Goal: Complete application form

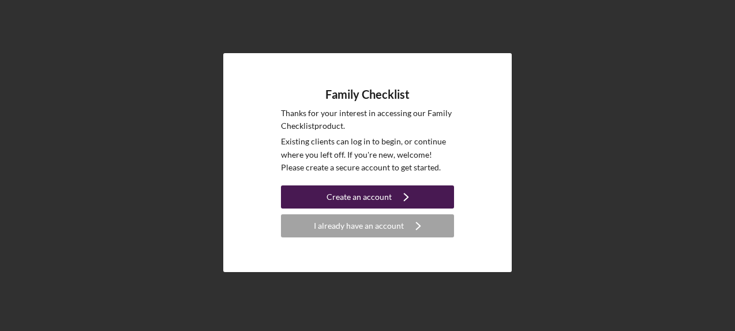
click at [368, 193] on div "Create an account" at bounding box center [359, 196] width 65 height 23
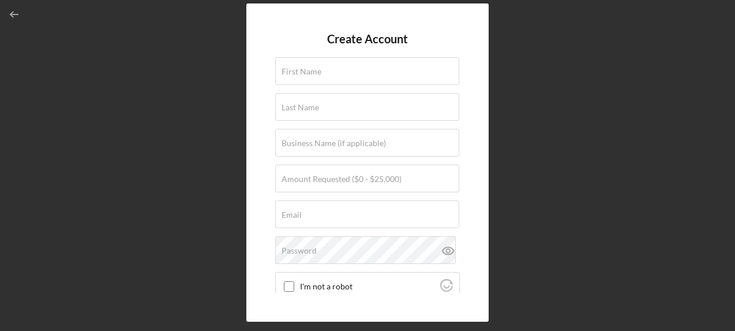
click at [349, 87] on form "Create Account First Name Last Name Business Name (if applicable) Amount Reques…" at bounding box center [367, 162] width 185 height 260
type input "d"
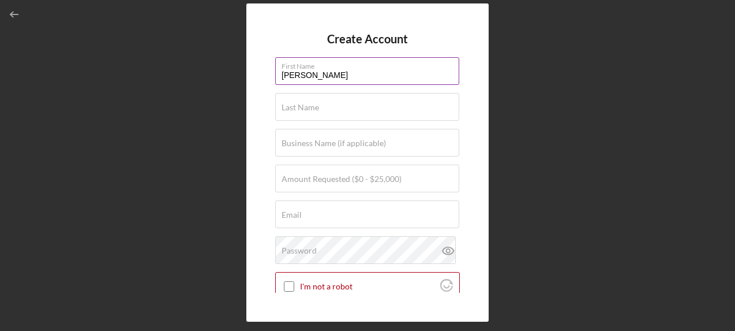
type input "[PERSON_NAME]"
type input "G"
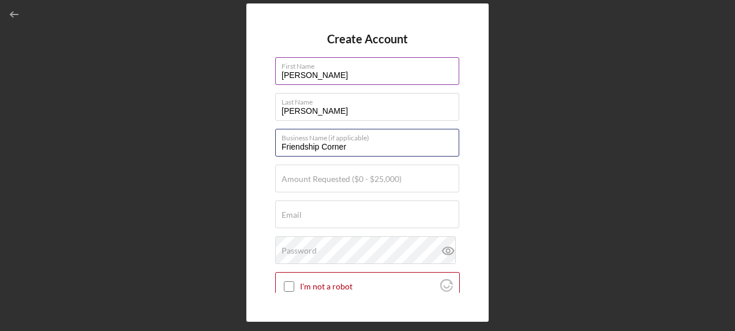
type input "Friendship Corner"
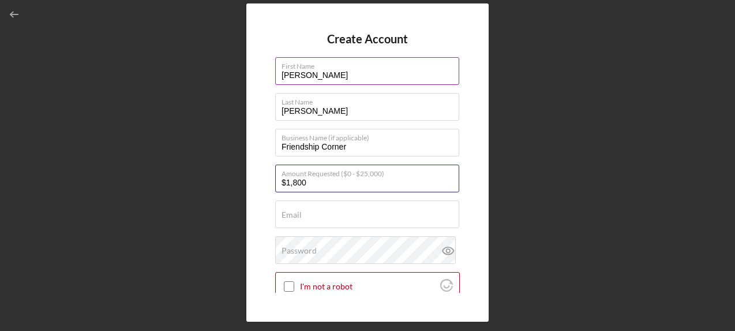
type input "$18,000"
type input "b"
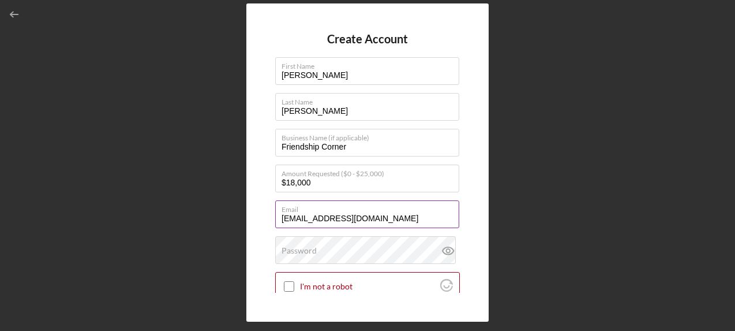
type input "[EMAIL_ADDRESS][DOMAIN_NAME]"
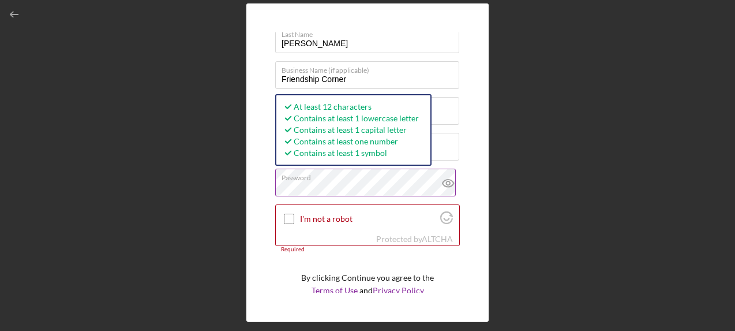
scroll to position [84, 0]
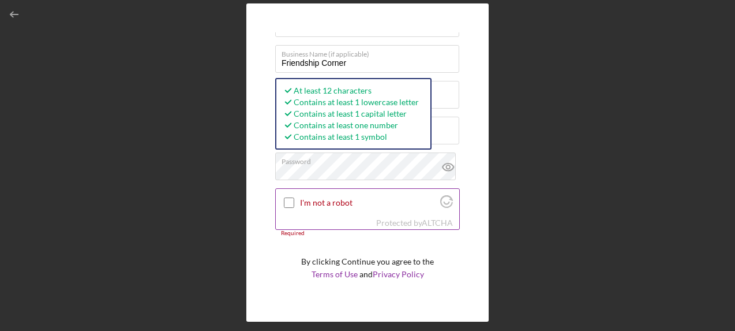
click at [292, 203] on input "I'm not a robot" at bounding box center [289, 202] width 10 height 10
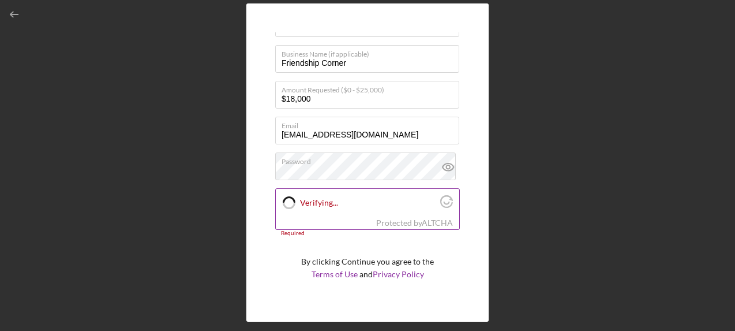
checkbox input "true"
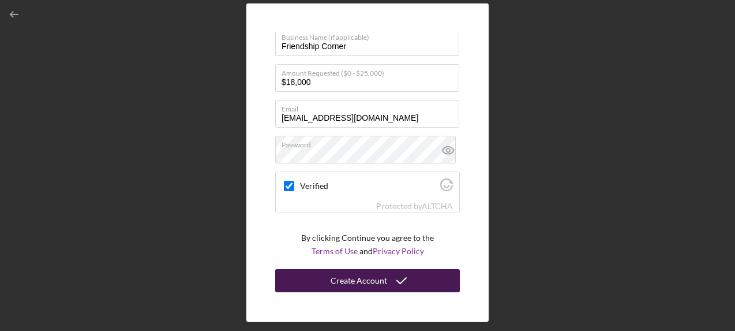
scroll to position [100, 0]
click at [370, 272] on div "Create Account" at bounding box center [359, 280] width 57 height 23
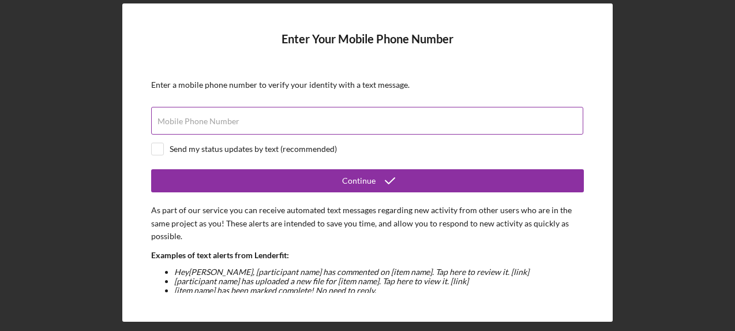
click at [241, 119] on div "Mobile Phone Number" at bounding box center [367, 121] width 433 height 29
type input "[PHONE_NUMBER]"
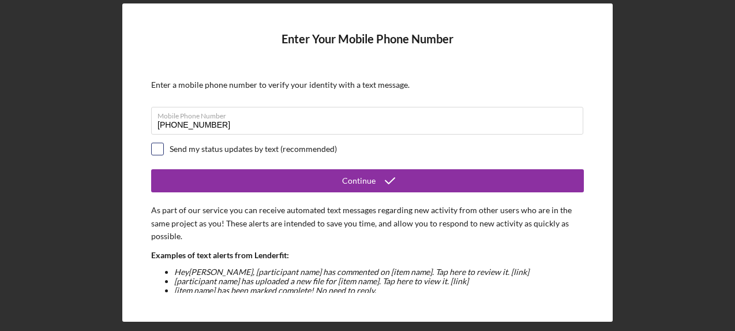
click at [156, 151] on input "checkbox" at bounding box center [158, 149] width 12 height 12
checkbox input "true"
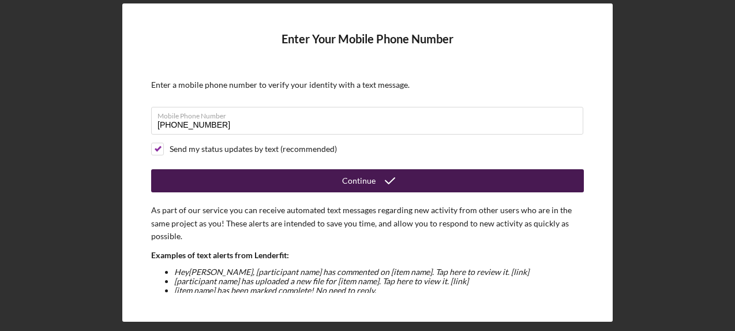
click at [300, 178] on button "Continue" at bounding box center [367, 180] width 433 height 23
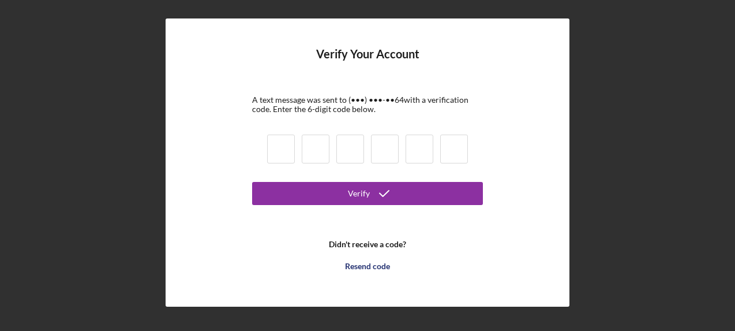
click at [287, 149] on input at bounding box center [281, 148] width 28 height 29
type input "3"
click at [368, 193] on button "Verify" at bounding box center [367, 193] width 231 height 23
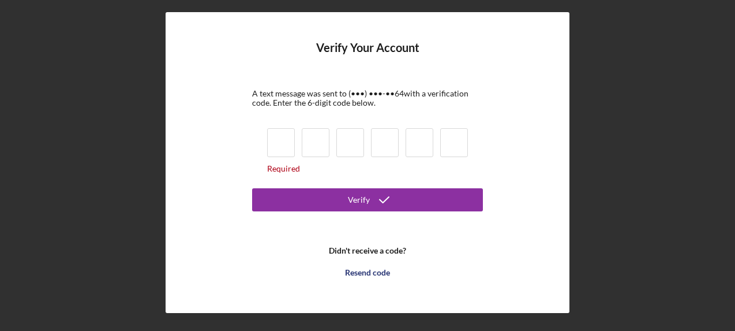
click at [285, 143] on input at bounding box center [281, 142] width 28 height 29
click at [283, 137] on input at bounding box center [281, 142] width 28 height 29
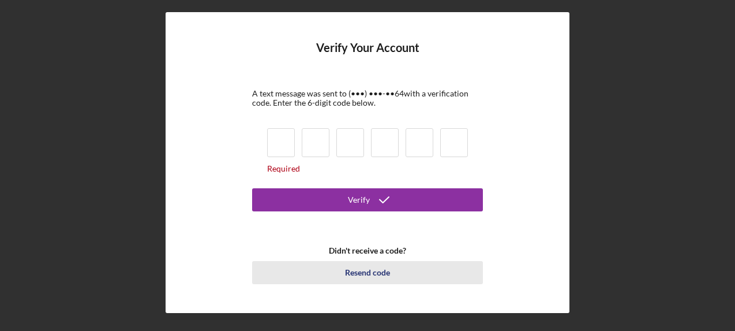
click at [367, 271] on div "Resend code" at bounding box center [367, 272] width 45 height 23
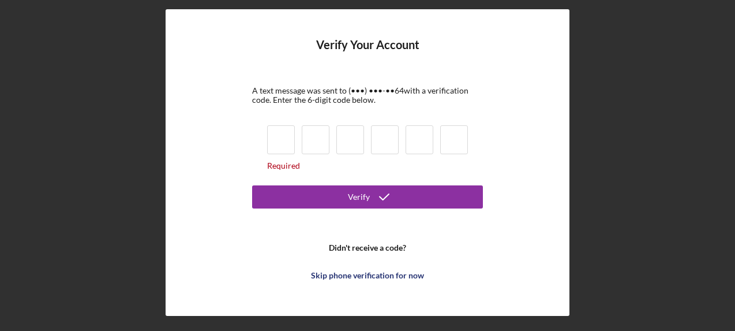
click at [276, 146] on input at bounding box center [281, 139] width 28 height 29
type input "3"
click at [368, 197] on button "Verify" at bounding box center [367, 196] width 231 height 23
click at [309, 140] on input at bounding box center [316, 139] width 28 height 29
type input "8"
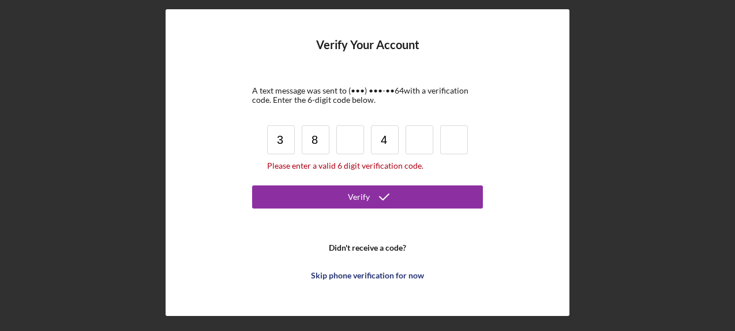
type input "4"
type input "3"
type input "4"
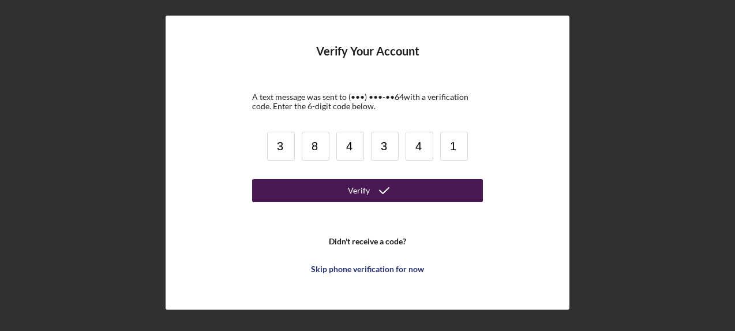
type input "1"
click at [361, 187] on div "Verify" at bounding box center [359, 190] width 22 height 23
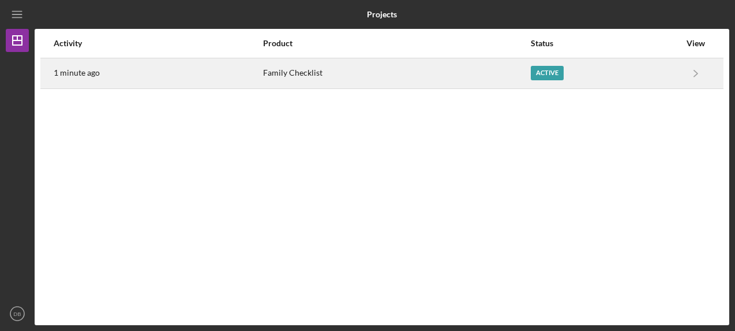
click at [280, 74] on div "Family Checklist" at bounding box center [396, 73] width 267 height 29
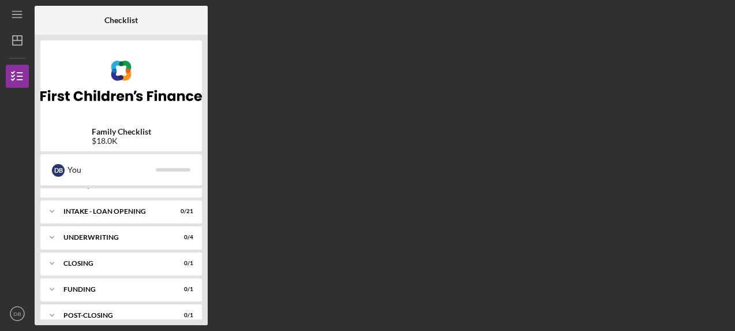
scroll to position [277, 0]
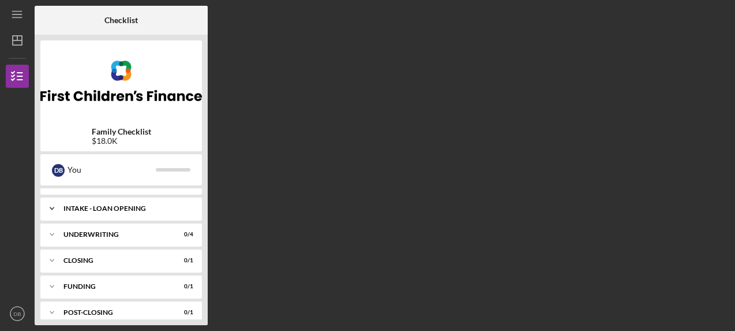
click at [53, 208] on icon "Icon/Expander" at bounding box center [51, 208] width 23 height 23
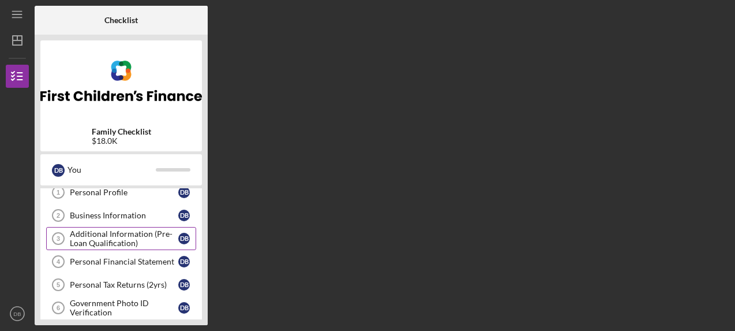
scroll to position [32, 0]
click at [95, 237] on div "Additional Information (Pre-Loan Qualification)" at bounding box center [124, 237] width 108 height 18
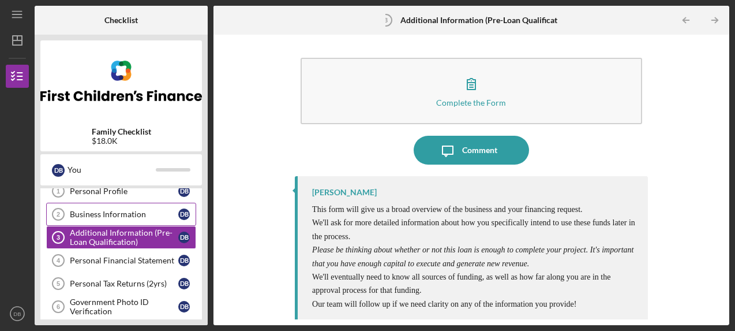
click at [106, 211] on div "Business Information" at bounding box center [124, 213] width 108 height 9
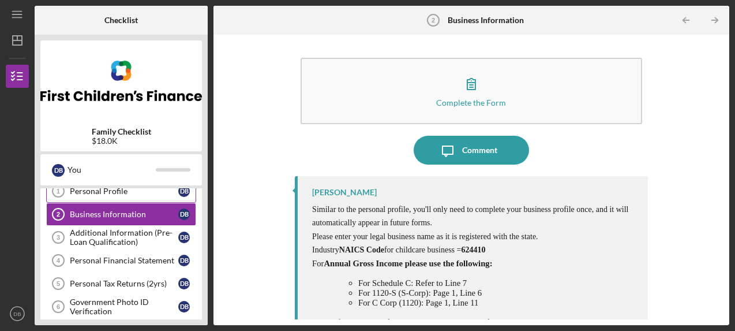
click at [122, 190] on div "Personal Profile" at bounding box center [124, 190] width 108 height 9
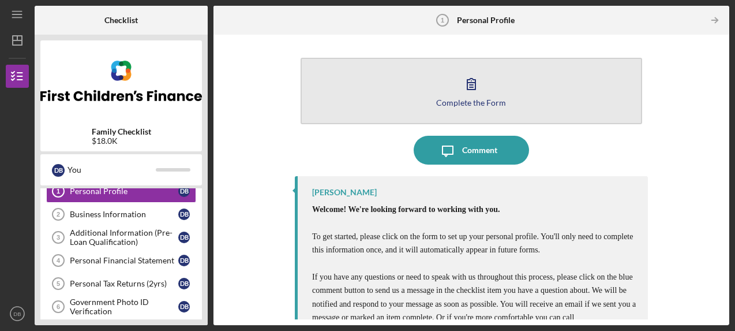
click at [488, 99] on div "Complete the Form" at bounding box center [471, 102] width 70 height 9
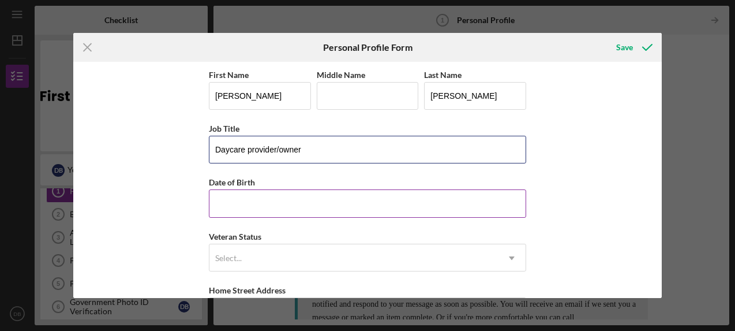
type input "Daycare provider/owner"
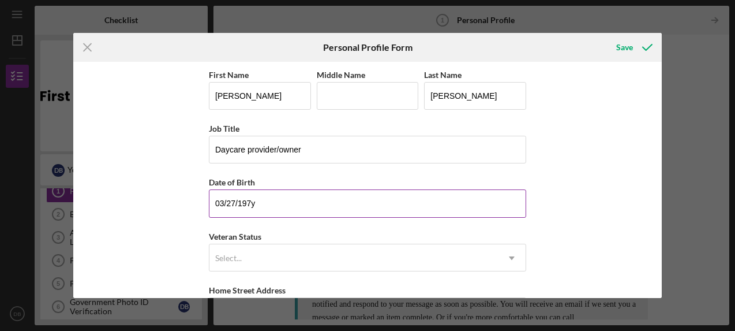
type input "[DATE]"
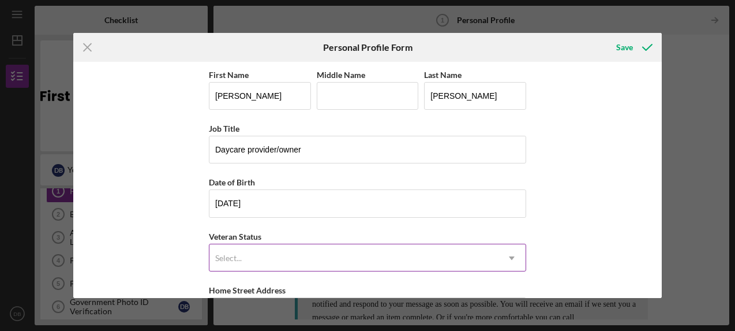
click at [296, 253] on div "Select..." at bounding box center [353, 258] width 289 height 27
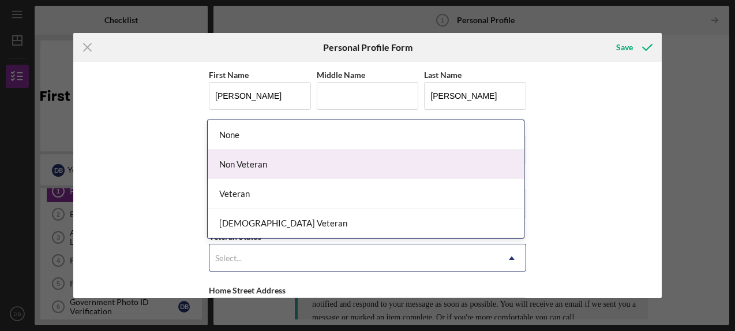
click at [265, 162] on div "Non Veteran" at bounding box center [366, 163] width 316 height 29
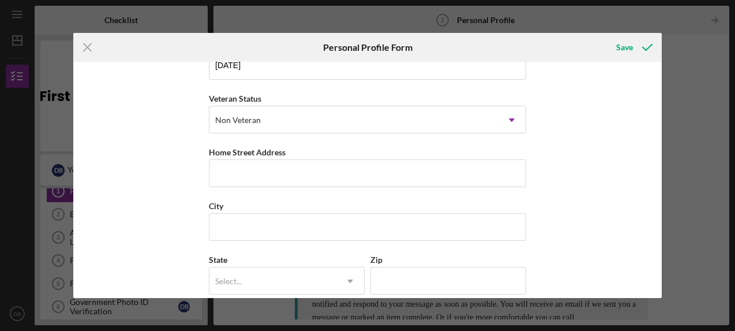
scroll to position [144, 0]
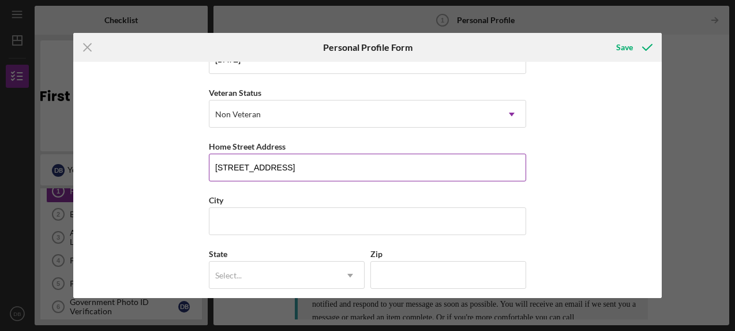
type input "[STREET_ADDRESS]"
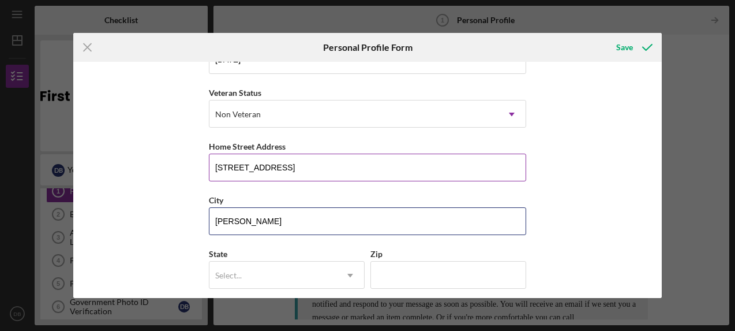
type input "[PERSON_NAME]"
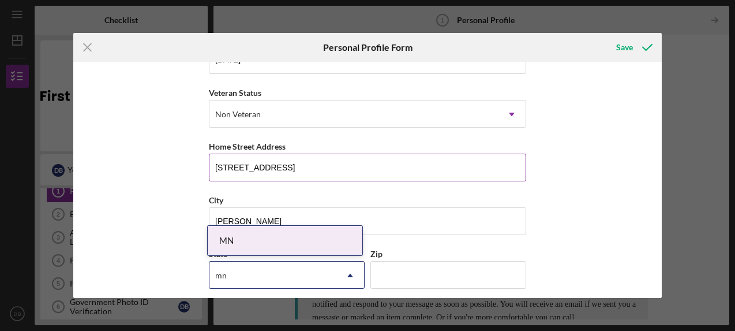
type input "mn"
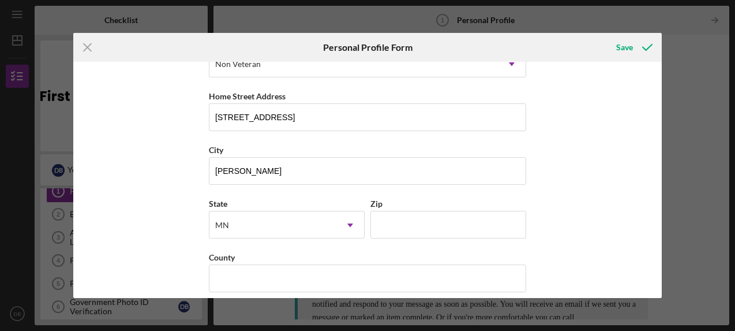
scroll to position [201, 0]
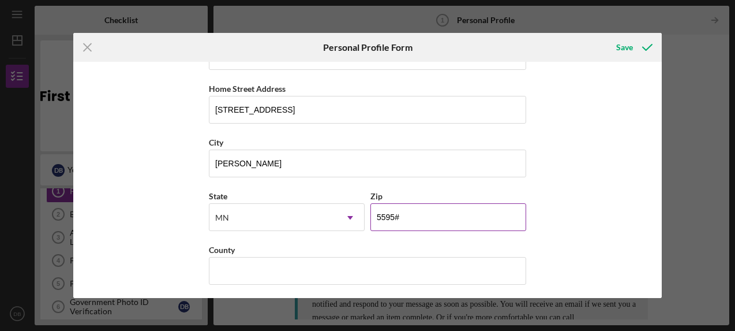
type input "55953"
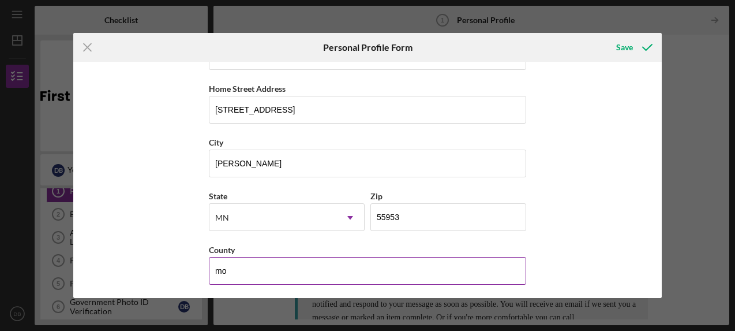
type input "m"
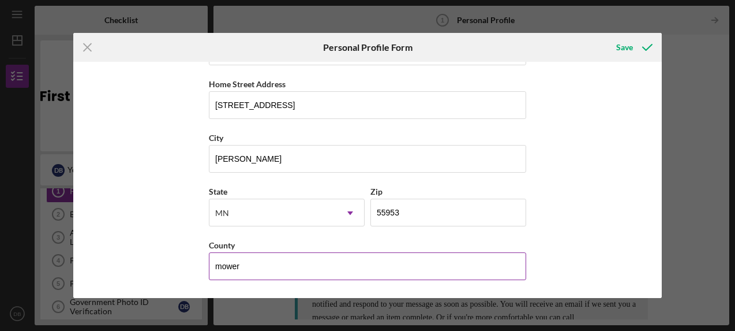
scroll to position [205, 0]
click at [296, 264] on input "mower" at bounding box center [367, 267] width 317 height 28
click at [521, 267] on input "mower" at bounding box center [367, 267] width 317 height 28
click at [220, 263] on input "mower" at bounding box center [367, 267] width 317 height 28
click at [459, 268] on input "Mower" at bounding box center [367, 267] width 317 height 28
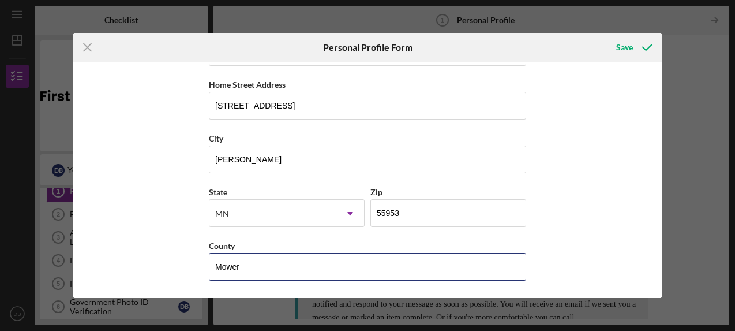
type input "Mower"
click at [607, 207] on div "First Name [PERSON_NAME] Middle Name Last Name [PERSON_NAME] Job Title Daycare …" at bounding box center [367, 179] width 588 height 235
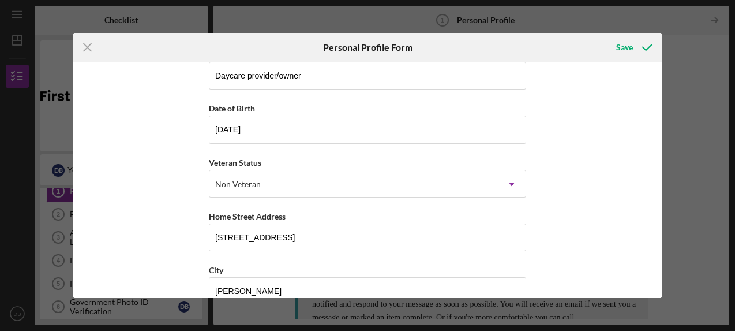
scroll to position [0, 0]
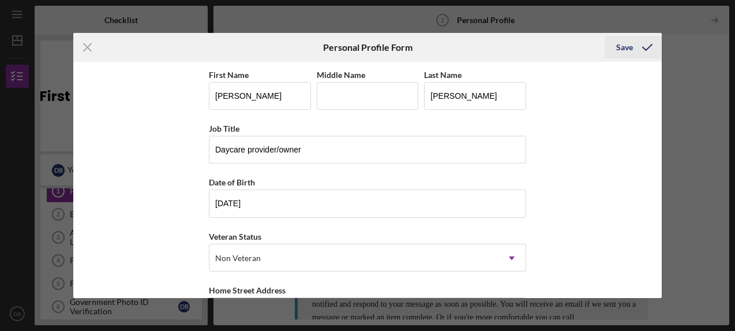
click at [627, 46] on div "Save" at bounding box center [624, 47] width 17 height 23
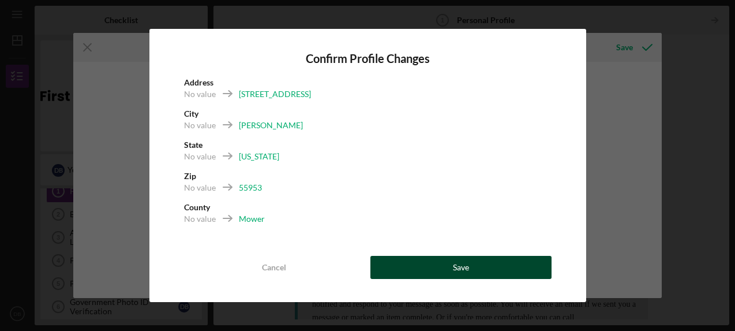
click at [448, 267] on button "Save" at bounding box center [460, 267] width 181 height 23
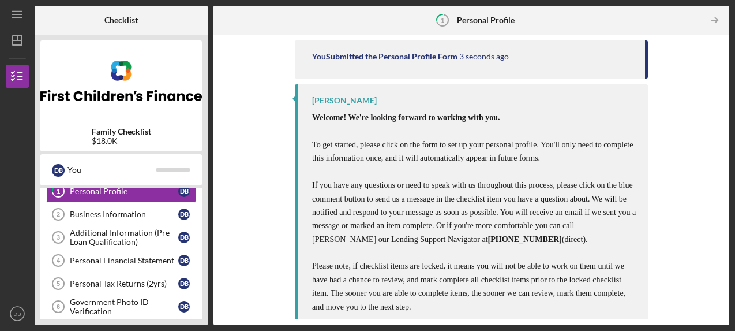
scroll to position [137, 0]
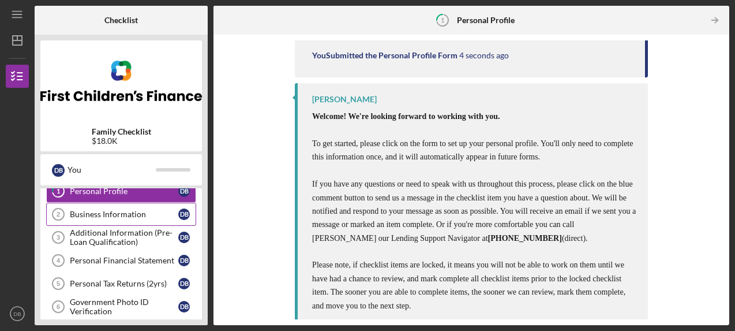
click at [96, 214] on div "Business Information" at bounding box center [124, 213] width 108 height 9
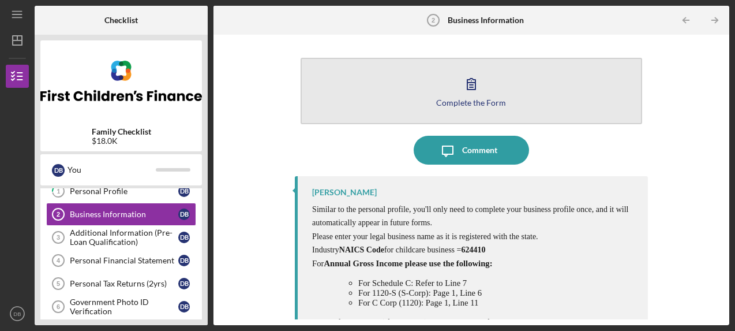
click at [463, 103] on div "Complete the Form" at bounding box center [471, 102] width 70 height 9
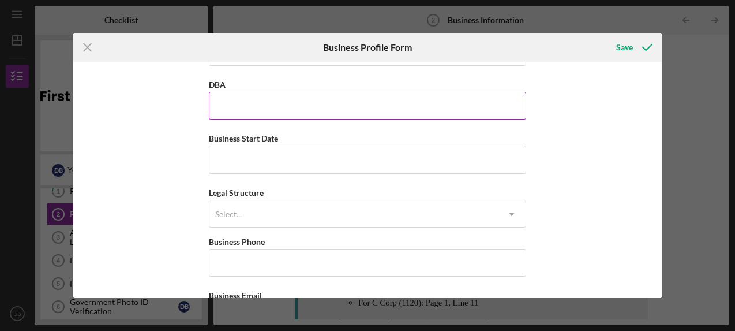
scroll to position [51, 0]
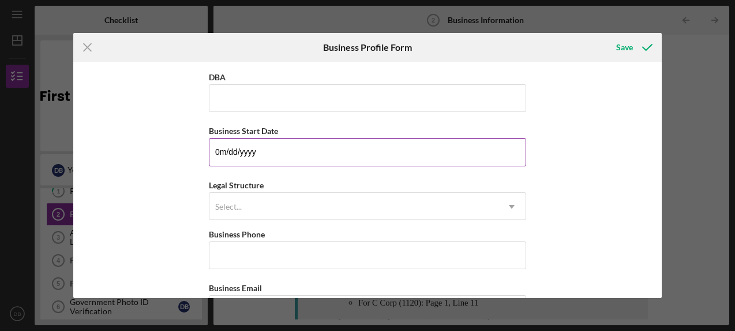
type input "02/dd/yyyy"
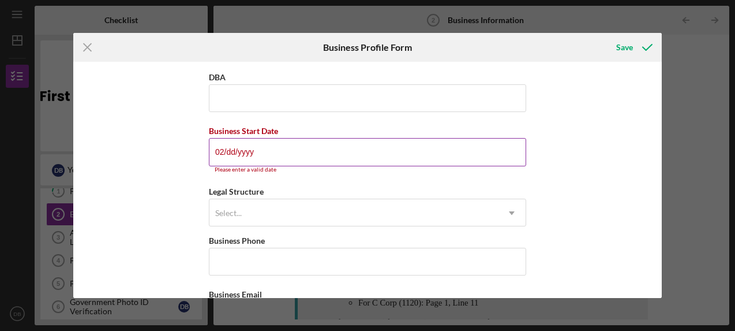
click at [232, 151] on input "02/dd/yyyy" at bounding box center [367, 152] width 317 height 28
click at [235, 151] on input "02/04/yyyy" at bounding box center [367, 152] width 317 height 28
type input "[DATE]"
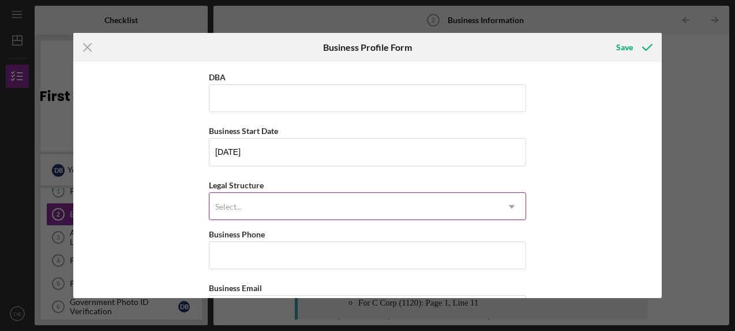
click at [252, 200] on div "Select..." at bounding box center [353, 206] width 289 height 27
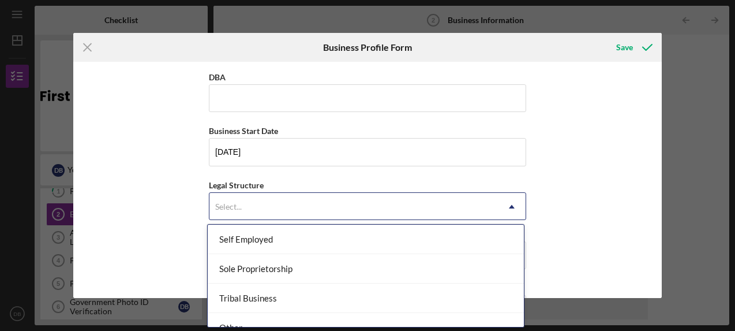
scroll to position [327, 0]
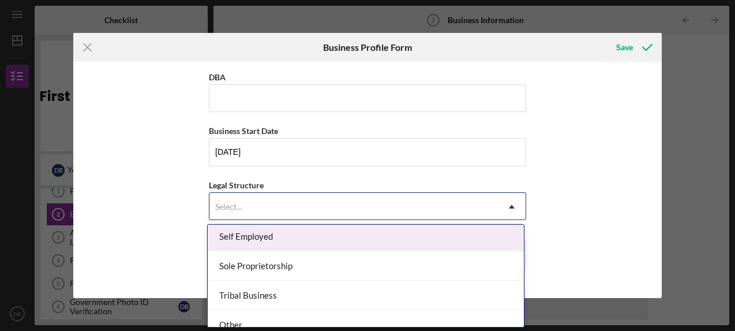
click at [289, 235] on div "Self Employed" at bounding box center [366, 236] width 316 height 29
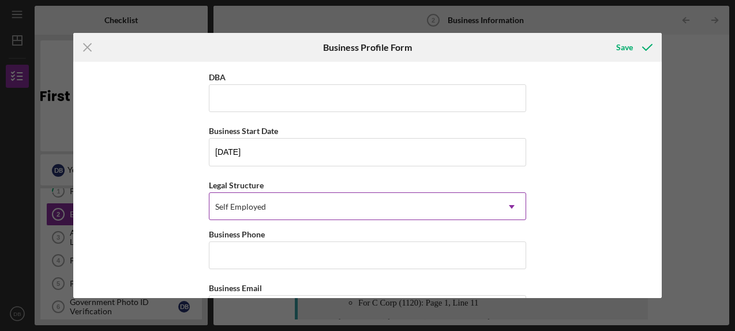
click at [294, 208] on div "Self Employed" at bounding box center [353, 206] width 289 height 27
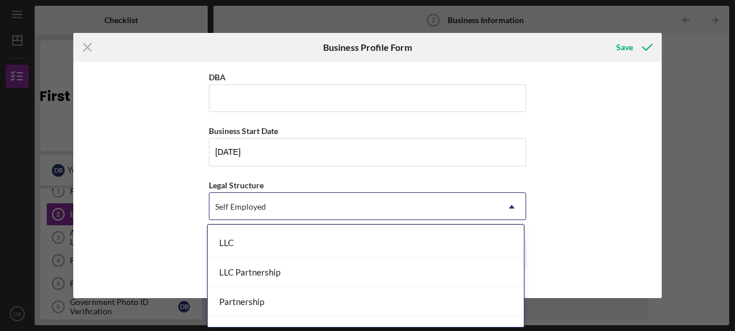
scroll to position [339, 0]
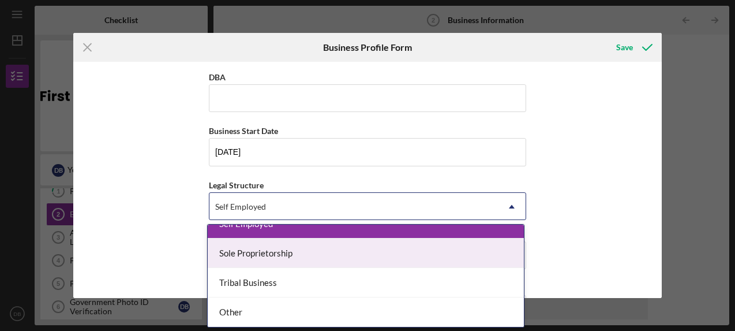
click at [299, 257] on div "Sole Proprietorship" at bounding box center [366, 252] width 316 height 29
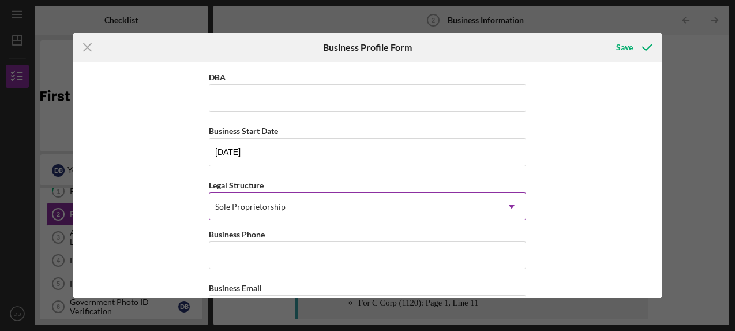
click at [353, 209] on div "Sole Proprietorship" at bounding box center [353, 206] width 289 height 27
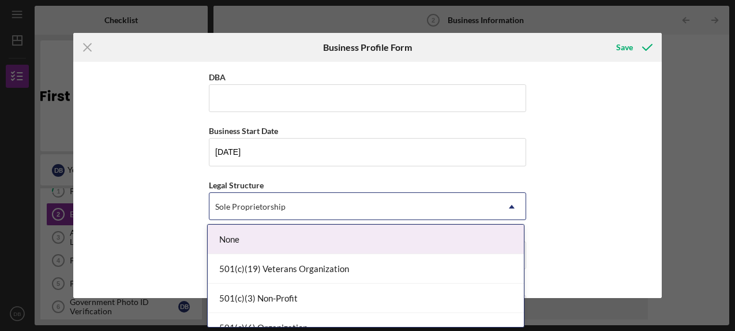
click at [353, 209] on div "Sole Proprietorship" at bounding box center [353, 206] width 289 height 27
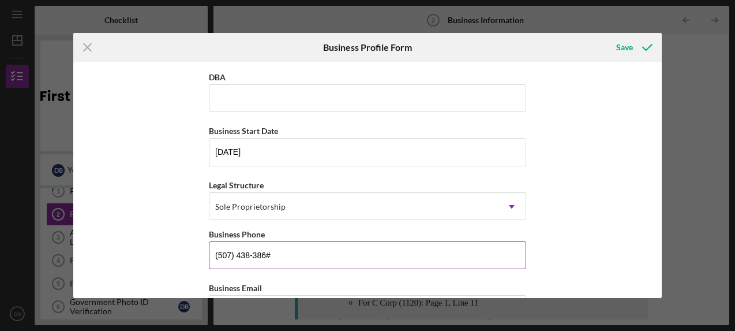
type input "[PHONE_NUMBER]"
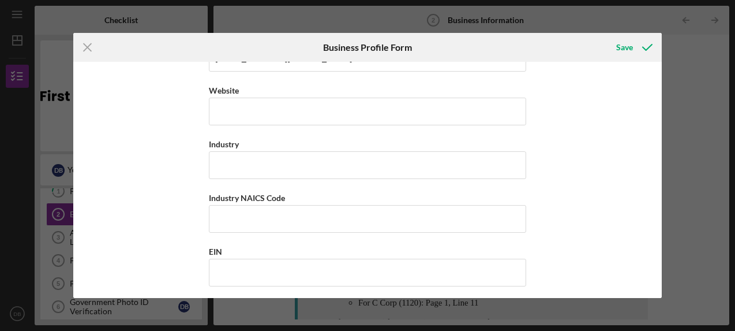
scroll to position [301, 0]
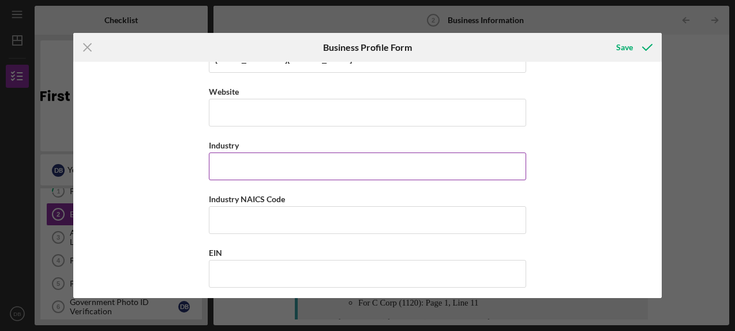
click at [285, 166] on input "Industry" at bounding box center [367, 166] width 317 height 28
type input "Family Child Care"
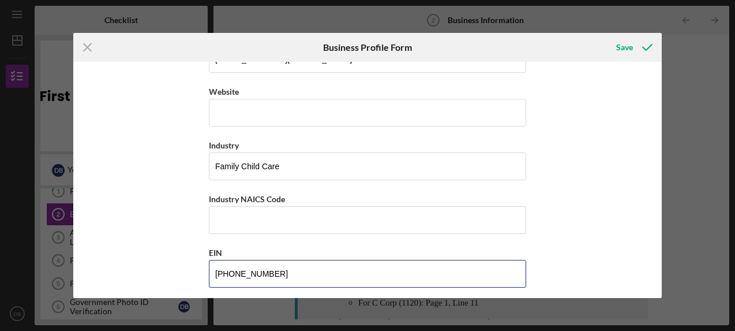
type input "[US_EMPLOYER_IDENTIFICATION_NUMBER]"
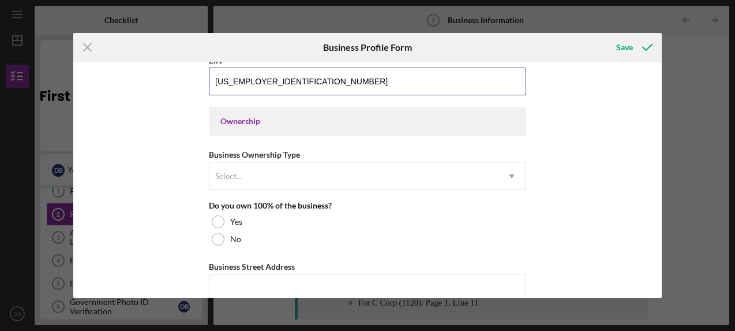
scroll to position [495, 0]
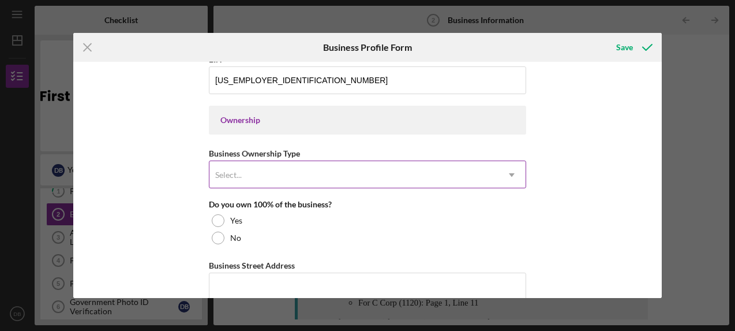
click at [499, 172] on icon "Icon/Dropdown Arrow" at bounding box center [512, 175] width 28 height 28
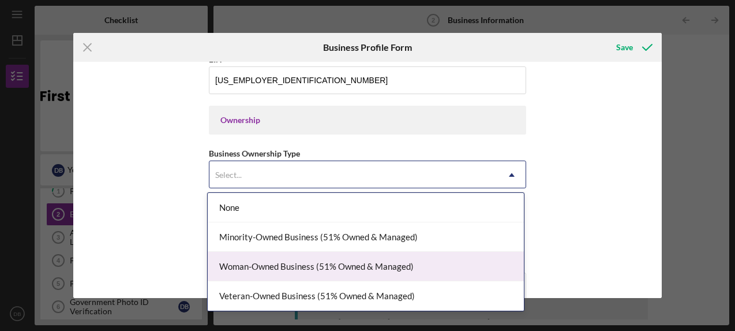
click at [440, 259] on div "Woman-Owned Business (51% Owned & Managed)" at bounding box center [366, 266] width 316 height 29
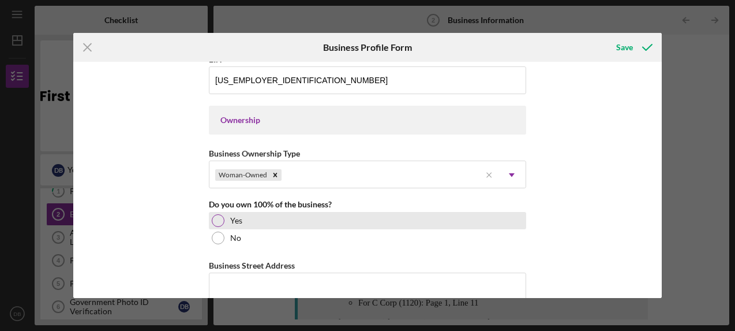
click at [219, 217] on div at bounding box center [218, 220] width 13 height 13
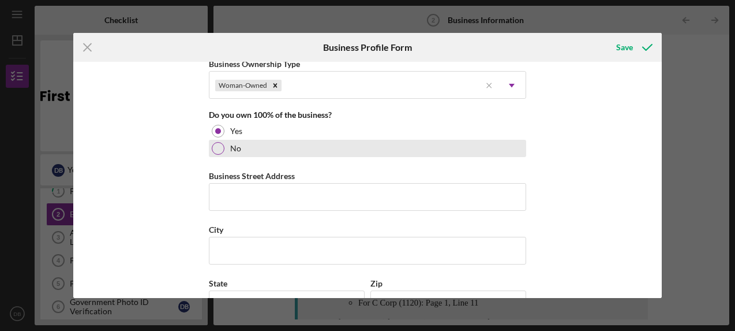
scroll to position [597, 0]
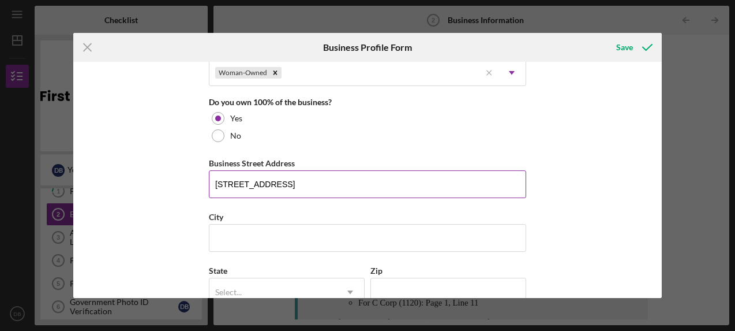
type input "[STREET_ADDRESS]"
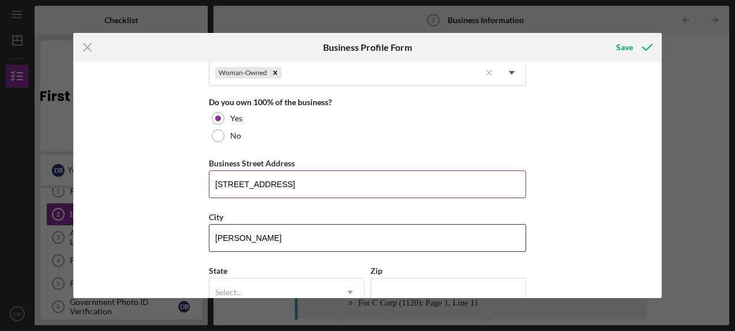
type input "[PERSON_NAME]"
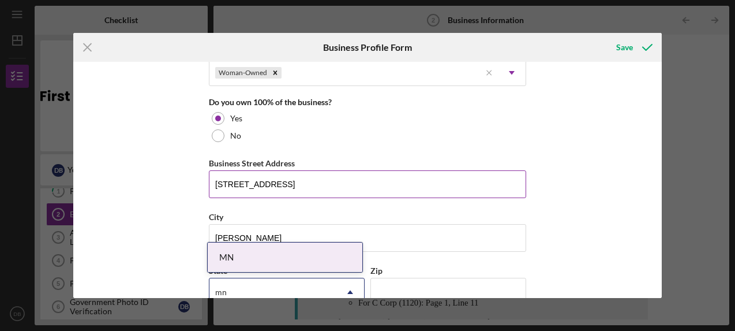
type input "mn"
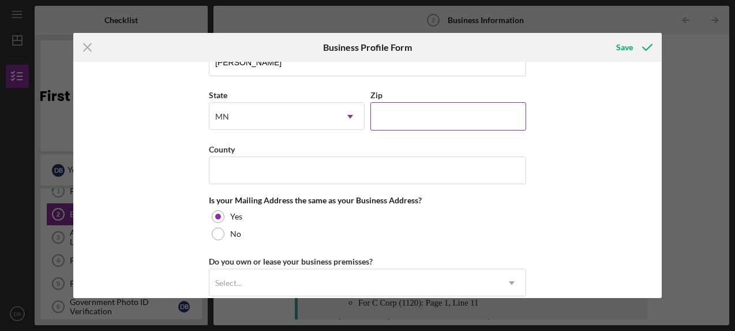
scroll to position [773, 0]
type input "55953"
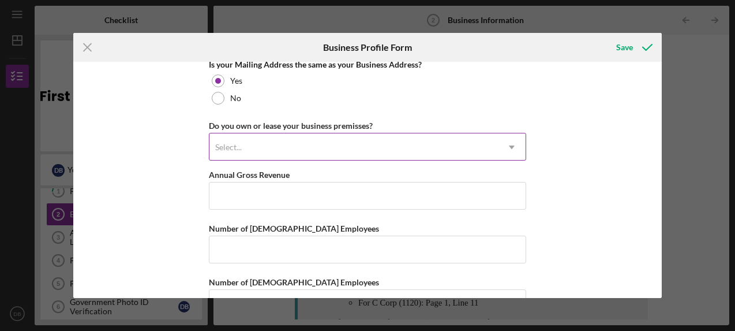
scroll to position [912, 0]
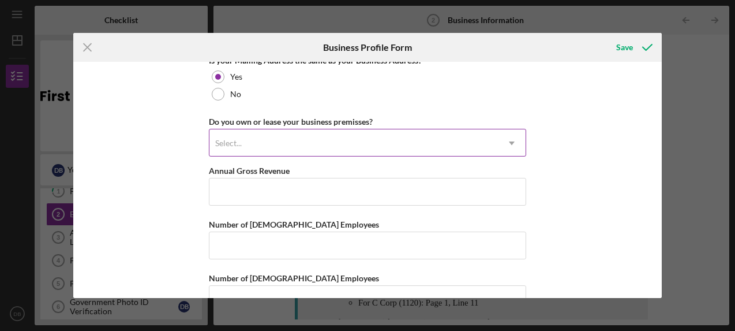
type input "Mower"
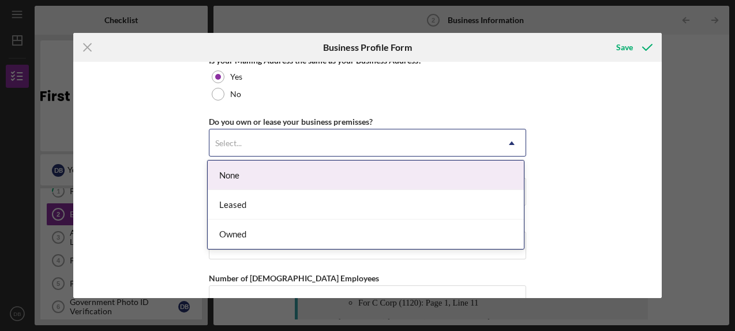
click at [380, 136] on div "Select..." at bounding box center [353, 143] width 289 height 27
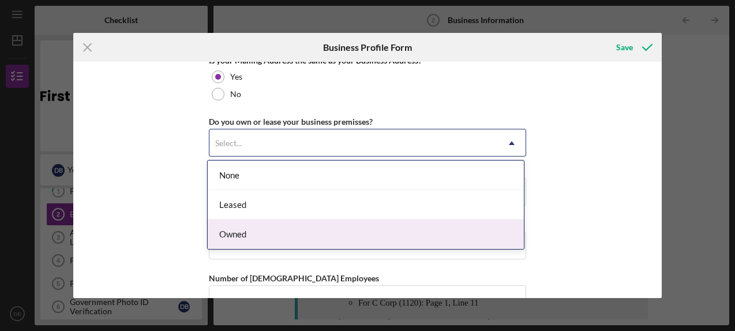
click at [276, 233] on div "Owned" at bounding box center [366, 233] width 316 height 29
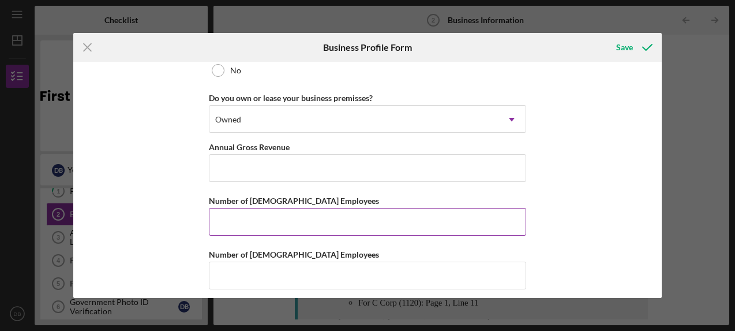
scroll to position [929, 0]
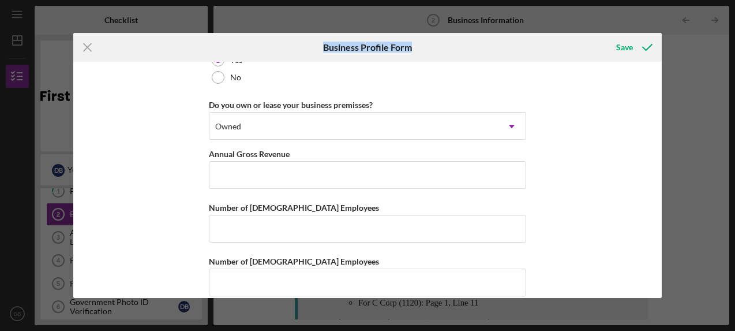
drag, startPoint x: 253, startPoint y: 49, endPoint x: 286, endPoint y: 56, distance: 33.6
click at [286, 56] on div "Icon/Menu Close Business Profile Form Save" at bounding box center [367, 47] width 588 height 29
click at [619, 43] on div "Save" at bounding box center [624, 47] width 17 height 23
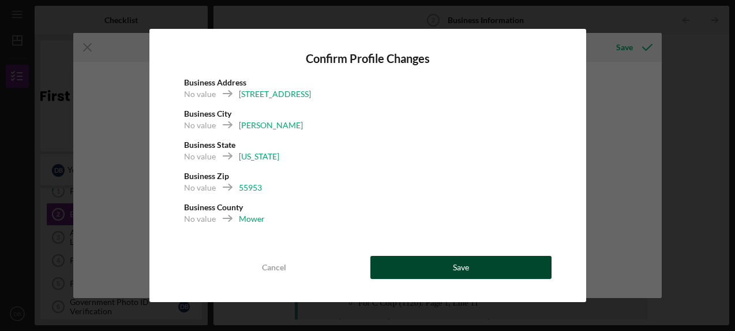
click at [456, 263] on div "Save" at bounding box center [461, 267] width 16 height 23
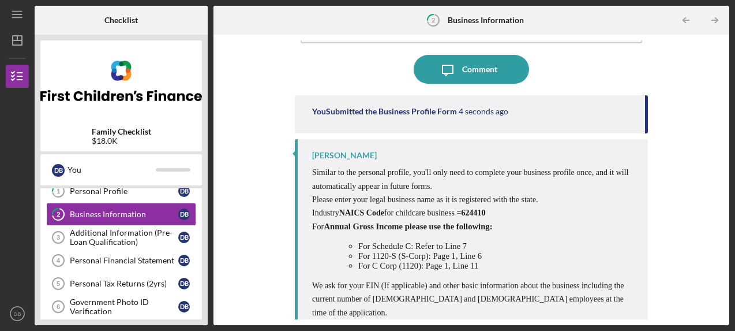
scroll to position [80, 0]
drag, startPoint x: 467, startPoint y: 211, endPoint x: 490, endPoint y: 211, distance: 22.5
click at [485, 211] on span "624410" at bounding box center [473, 213] width 24 height 9
copy span "624410"
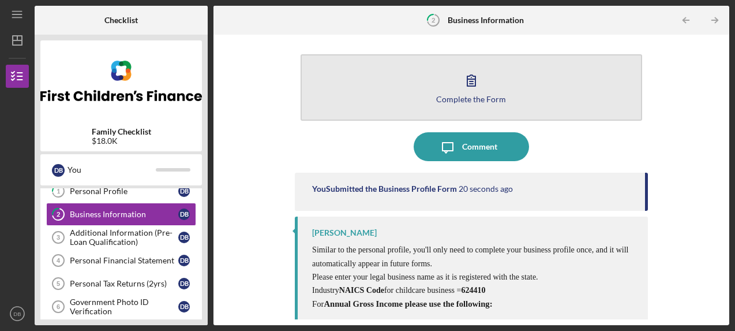
scroll to position [1, 0]
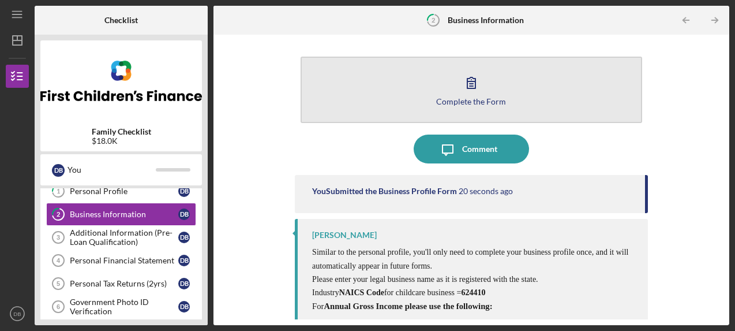
click at [473, 84] on icon "button" at bounding box center [471, 82] width 29 height 29
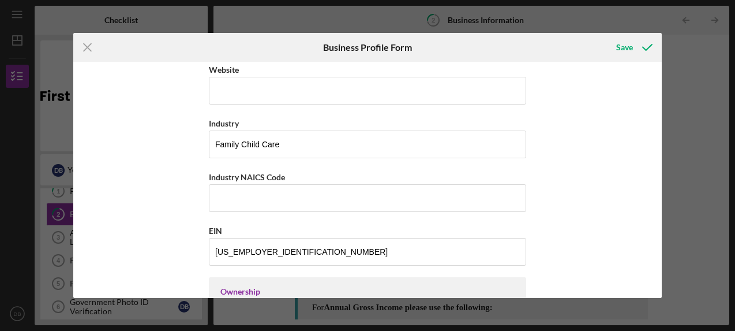
scroll to position [323, 0]
click at [336, 201] on input "Industry NAICS Code" at bounding box center [367, 199] width 317 height 28
paste input "624410"
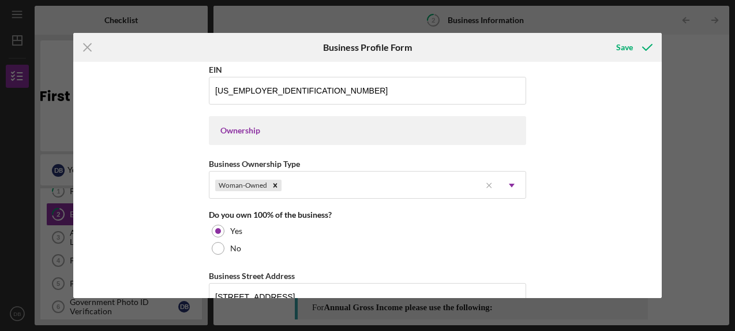
scroll to position [488, 0]
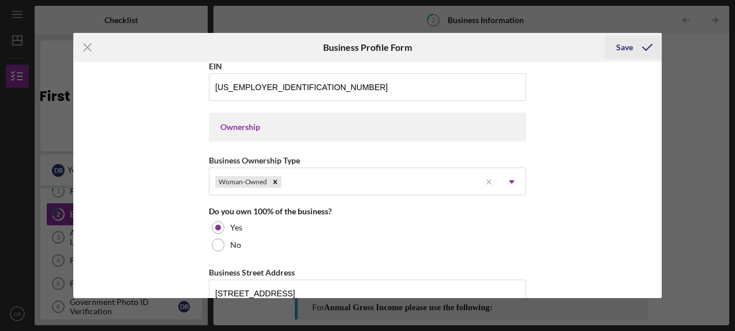
type input "624410"
click at [622, 44] on div "Save" at bounding box center [624, 47] width 17 height 23
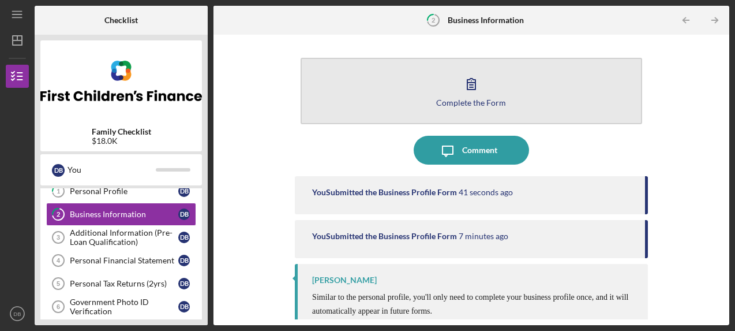
click at [472, 89] on icon "button" at bounding box center [471, 83] width 8 height 11
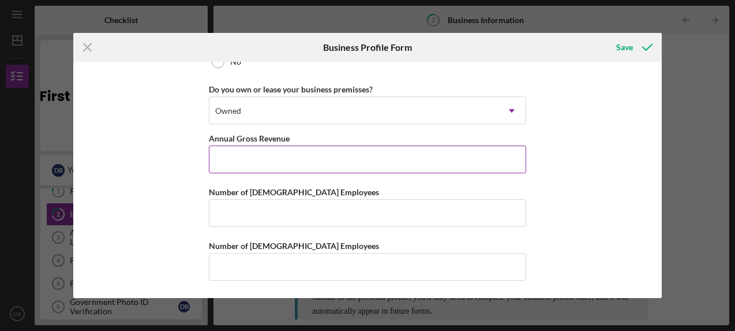
scroll to position [944, 0]
click at [278, 156] on input "Annual Gross Revenue" at bounding box center [367, 160] width 317 height 28
type input "$94,604"
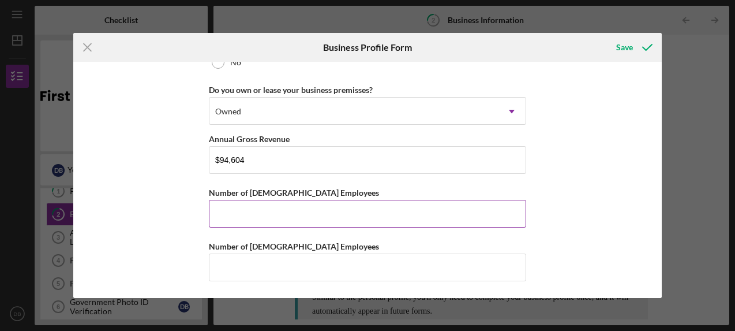
click at [270, 208] on input "Number of [DEMOGRAPHIC_DATA] Employees" at bounding box center [367, 214] width 317 height 28
drag, startPoint x: 219, startPoint y: 214, endPoint x: 208, endPoint y: 214, distance: 11.0
click at [214, 214] on input "0" at bounding box center [367, 214] width 317 height 28
type input "1"
drag, startPoint x: 218, startPoint y: 215, endPoint x: 206, endPoint y: 215, distance: 12.1
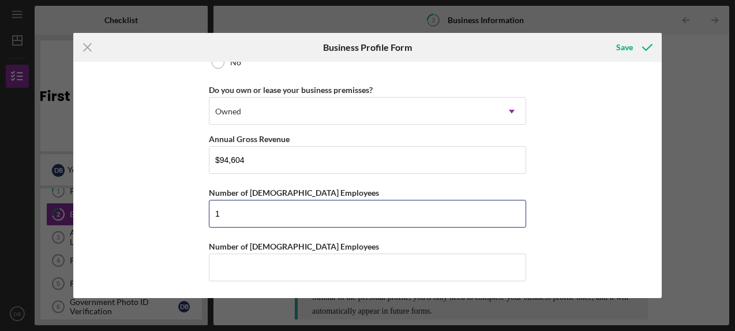
click at [206, 215] on div "Business Name Friendship Corner DBA Business Start Date [DATE] Legal Structure …" at bounding box center [367, 179] width 588 height 235
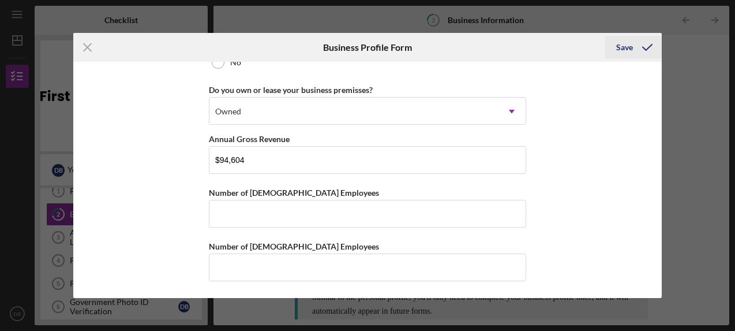
click at [623, 47] on div "Save" at bounding box center [624, 47] width 17 height 23
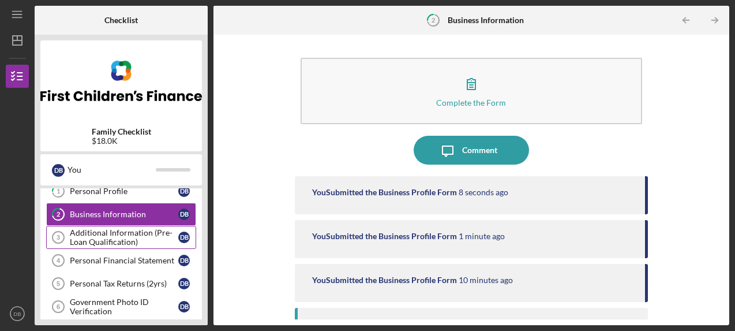
click at [106, 235] on div "Additional Information (Pre-Loan Qualification)" at bounding box center [124, 237] width 108 height 18
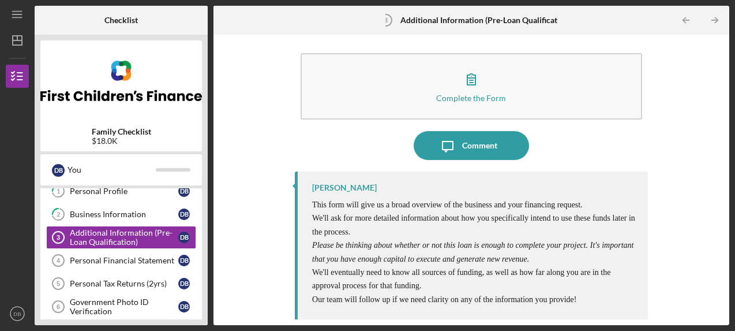
scroll to position [4, 0]
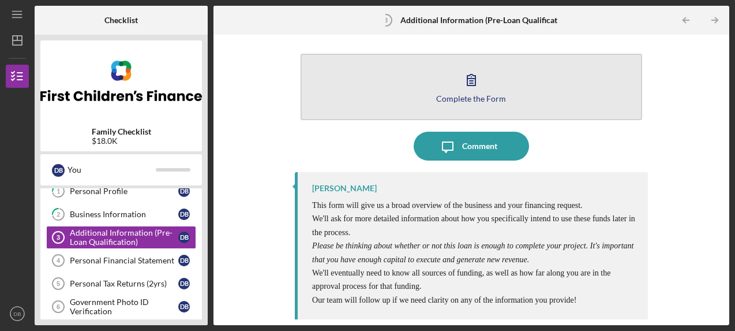
click at [469, 91] on icon "button" at bounding box center [471, 79] width 29 height 29
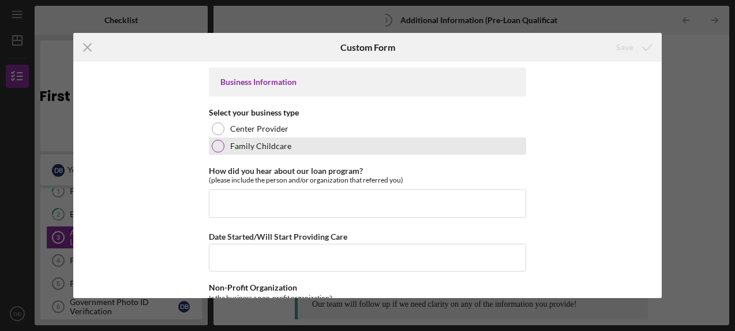
click at [218, 144] on div at bounding box center [218, 146] width 13 height 13
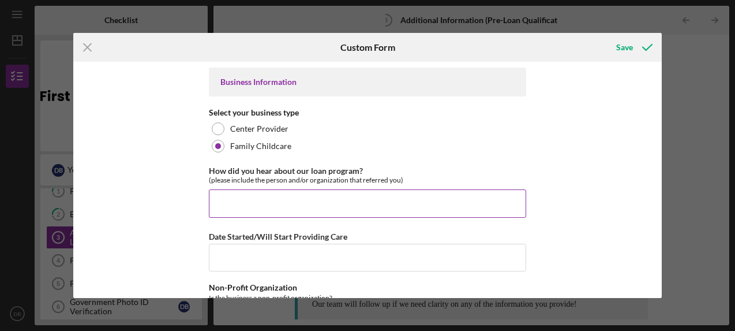
click at [255, 200] on input "How did you hear about our loan program?" at bounding box center [367, 203] width 317 height 28
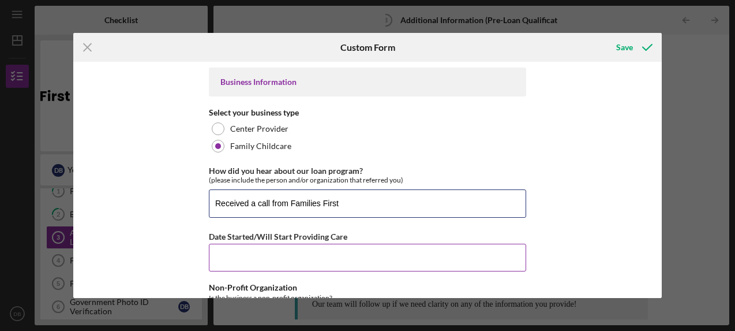
type input "Received a call from Families First"
click at [254, 256] on input "Date Started/Will Start Providing Care" at bounding box center [367, 258] width 317 height 28
type input "[DATE]"
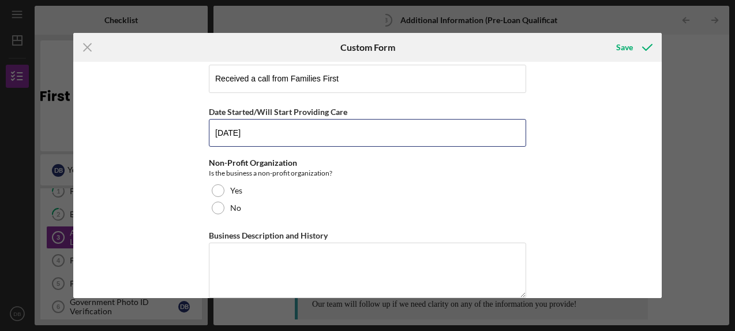
scroll to position [128, 0]
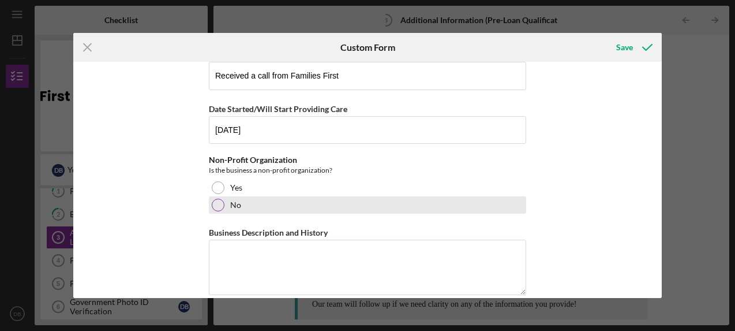
click at [216, 204] on div at bounding box center [218, 205] width 13 height 13
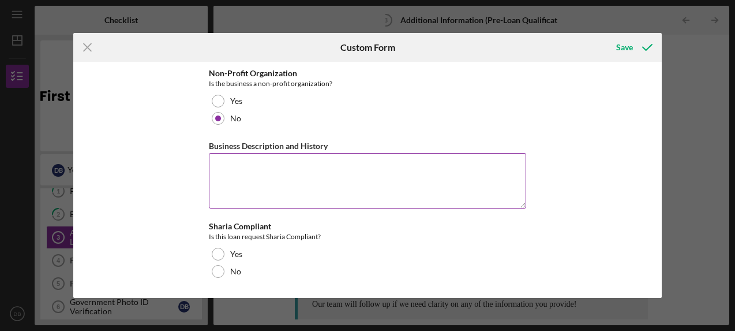
scroll to position [214, 0]
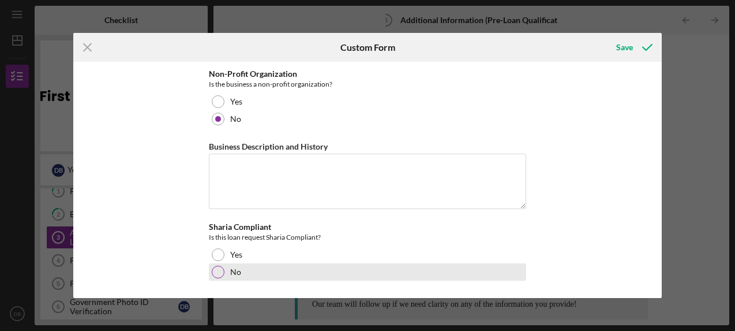
click at [218, 271] on div at bounding box center [218, 271] width 13 height 13
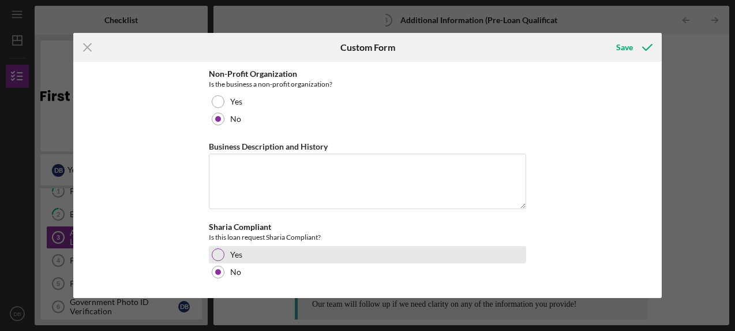
click at [223, 254] on div "Yes" at bounding box center [367, 254] width 317 height 17
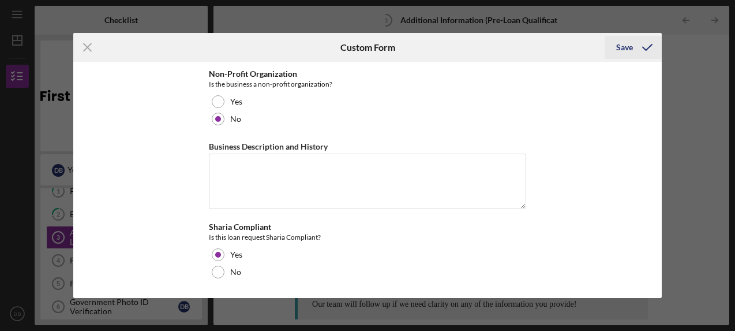
click at [624, 50] on div "Save" at bounding box center [624, 47] width 17 height 23
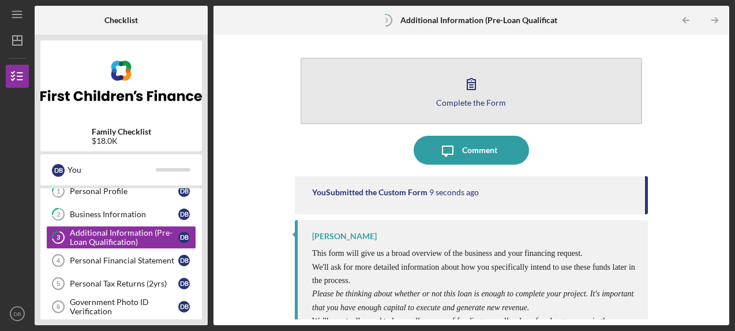
click at [463, 95] on icon "button" at bounding box center [471, 83] width 29 height 29
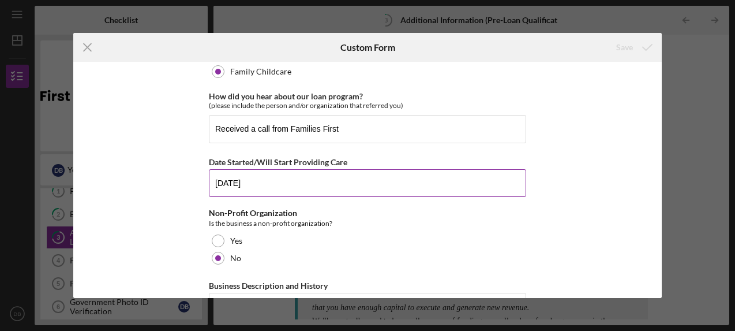
scroll to position [78, 0]
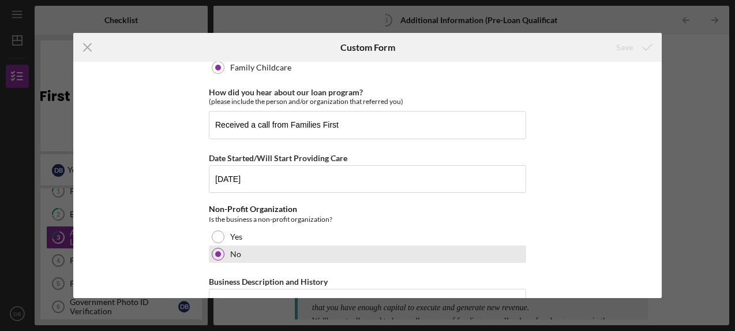
click at [220, 253] on div at bounding box center [218, 254] width 13 height 13
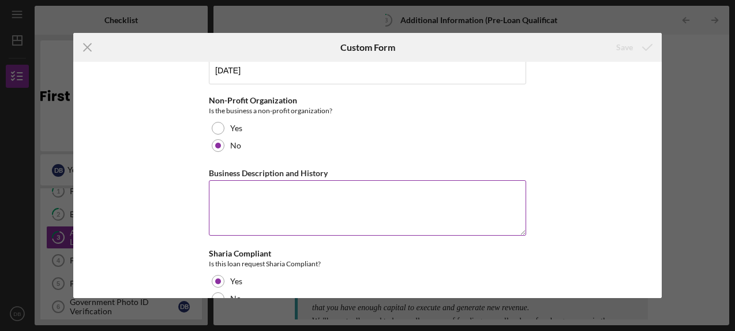
scroll to position [190, 0]
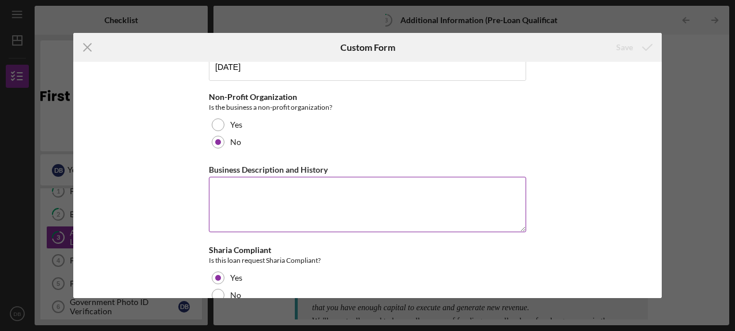
click at [295, 199] on textarea "Business Description and History" at bounding box center [367, 204] width 317 height 55
type textarea "F"
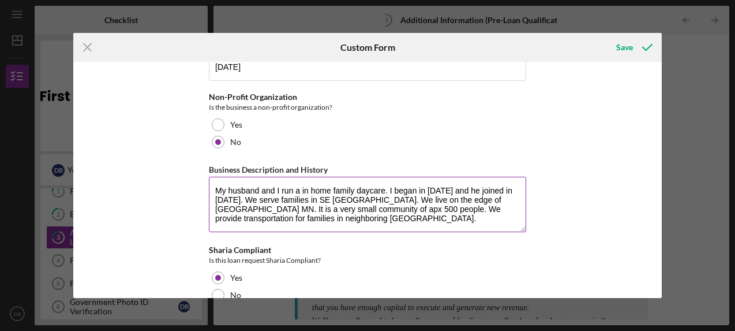
click at [237, 215] on textarea "My husband and I run a in home family daycare. I began in [DATE] and he joined …" at bounding box center [367, 204] width 317 height 55
click at [436, 197] on textarea "My husband and I run a in home family daycare. I began in [DATE] and he joined …" at bounding box center [367, 204] width 317 height 55
click at [276, 223] on textarea "My husband and I run a in home family daycare. I began in [DATE] and he joined …" at bounding box center [367, 204] width 317 height 55
click at [330, 207] on textarea "My husband and I run a in home family daycare. I began in [DATE] and he joined …" at bounding box center [367, 204] width 317 height 55
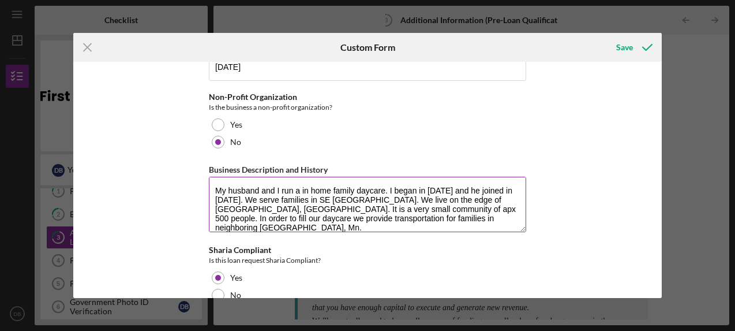
click at [349, 217] on textarea "My husband and I run a in home family daycare. I began in [DATE] and he joined …" at bounding box center [367, 204] width 317 height 55
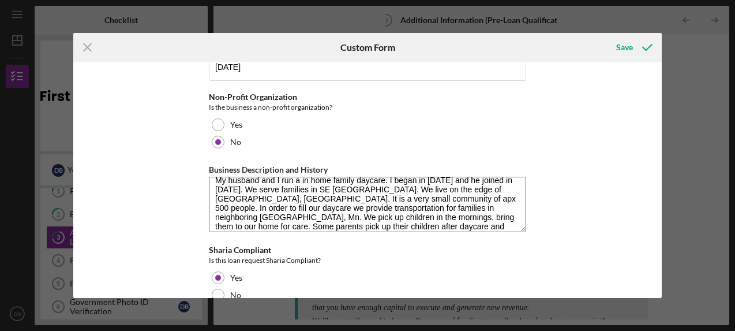
click at [280, 227] on textarea "My husband and I run a in home family daycare. I began in [DATE] and he joined …" at bounding box center [367, 204] width 317 height 55
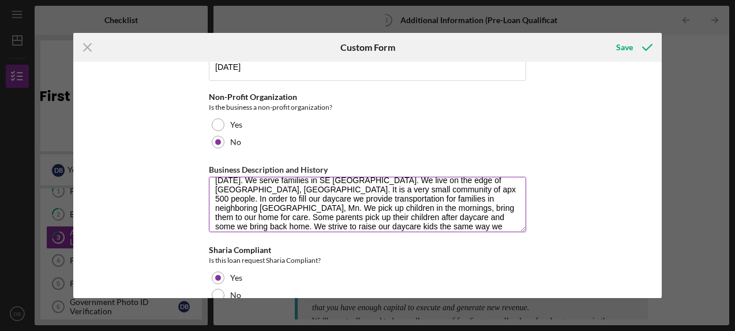
click at [479, 225] on textarea "My husband and I run a in home family daycare. I began in [DATE] and he joined …" at bounding box center [367, 204] width 317 height 55
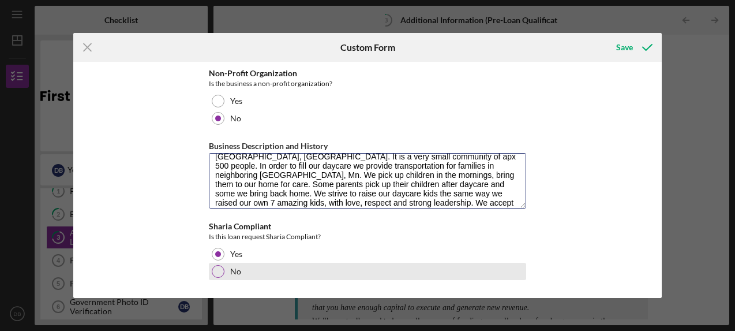
scroll to position [214, 0]
type textarea "My husband and I run a in home family daycare. I began in [DATE] and he joined …"
click at [214, 272] on div at bounding box center [218, 271] width 13 height 13
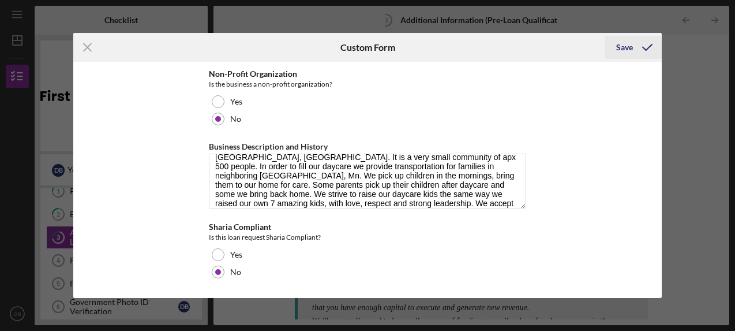
click at [627, 48] on div "Save" at bounding box center [624, 47] width 17 height 23
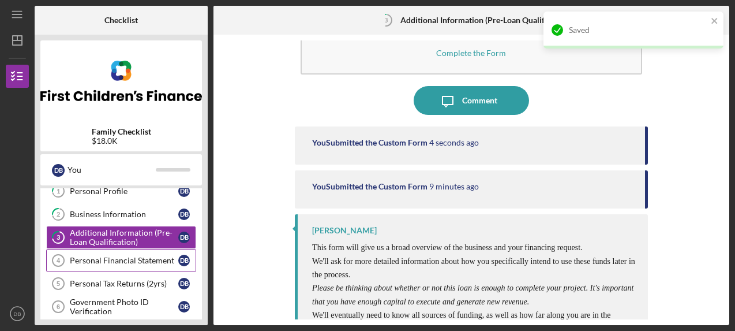
scroll to position [48, 0]
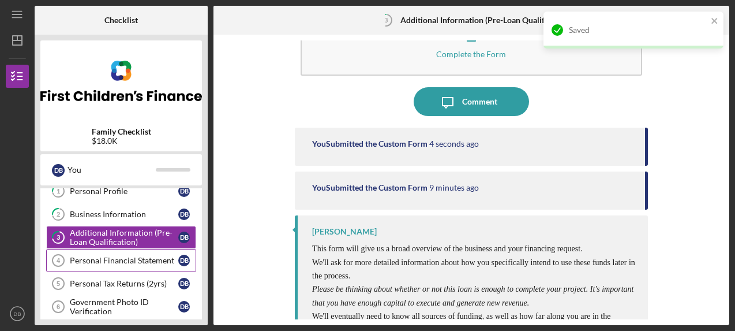
click at [121, 262] on div "Personal Financial Statement" at bounding box center [124, 260] width 108 height 9
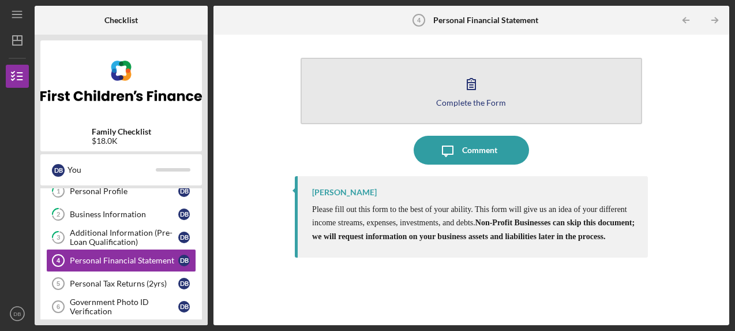
click at [481, 93] on icon "button" at bounding box center [471, 83] width 29 height 29
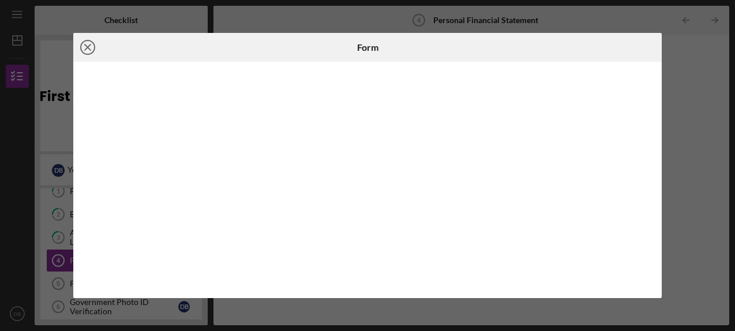
click at [89, 47] on icon "Icon/Close" at bounding box center [87, 47] width 29 height 29
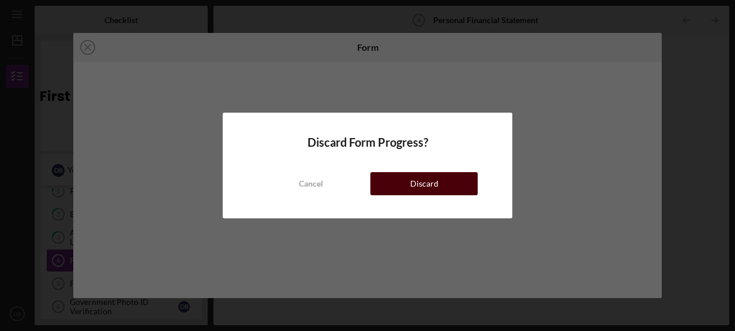
click at [409, 184] on button "Discard" at bounding box center [423, 183] width 107 height 23
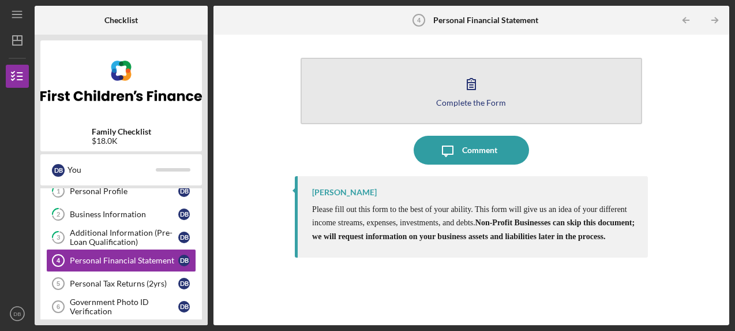
click at [475, 83] on icon "button" at bounding box center [471, 83] width 8 height 11
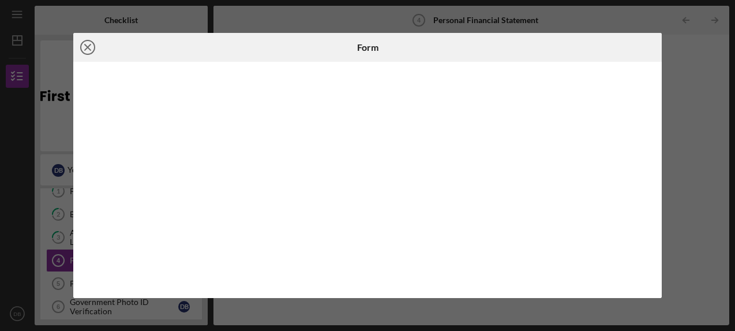
click at [91, 52] on icon "Icon/Close" at bounding box center [87, 47] width 29 height 29
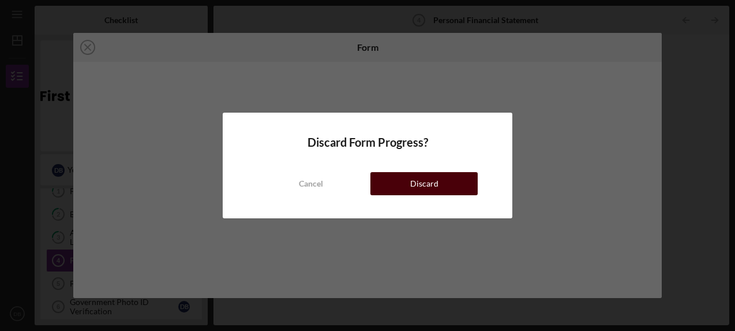
click at [423, 179] on div "Discard" at bounding box center [424, 183] width 28 height 23
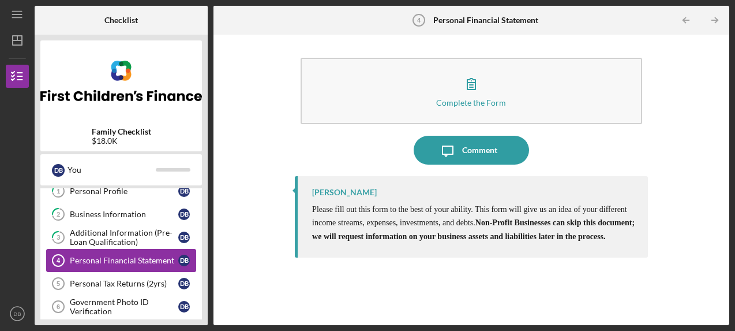
click at [148, 257] on div "Personal Financial Statement" at bounding box center [124, 260] width 108 height 9
click at [142, 262] on div "Personal Financial Statement" at bounding box center [124, 260] width 108 height 9
click at [129, 282] on div "Personal Tax Returns (2yrs)" at bounding box center [124, 283] width 108 height 9
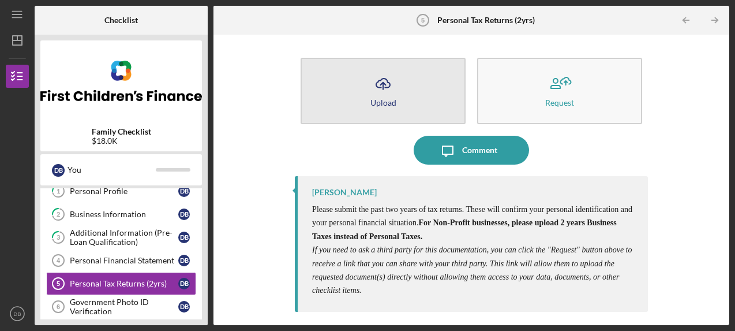
click at [374, 95] on icon "Icon/Upload" at bounding box center [383, 83] width 29 height 29
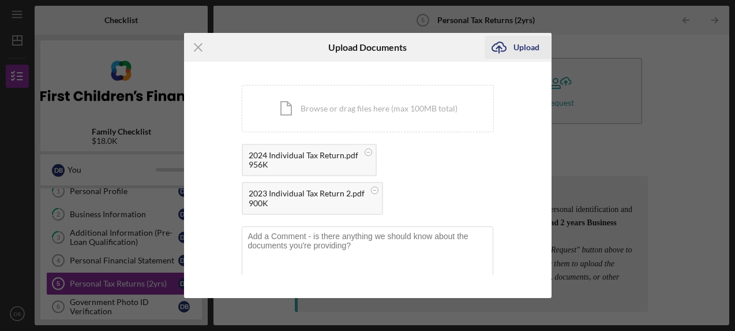
click at [496, 50] on icon "Icon/Upload" at bounding box center [499, 47] width 29 height 29
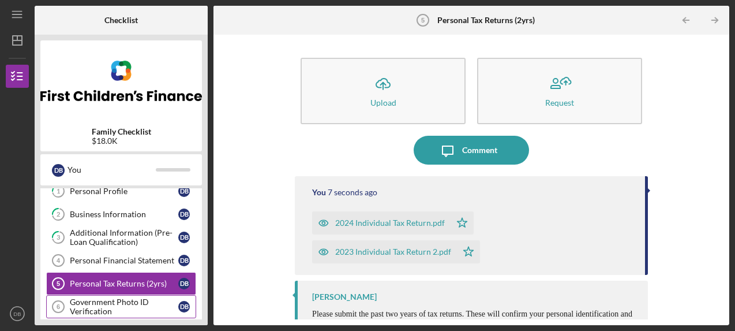
click at [115, 303] on div "Government Photo ID Verification" at bounding box center [124, 306] width 108 height 18
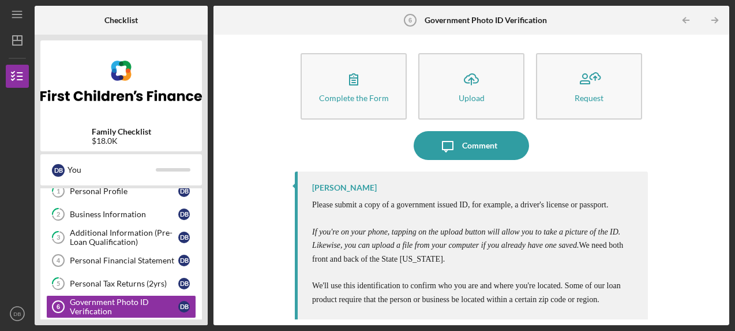
scroll to position [4, 0]
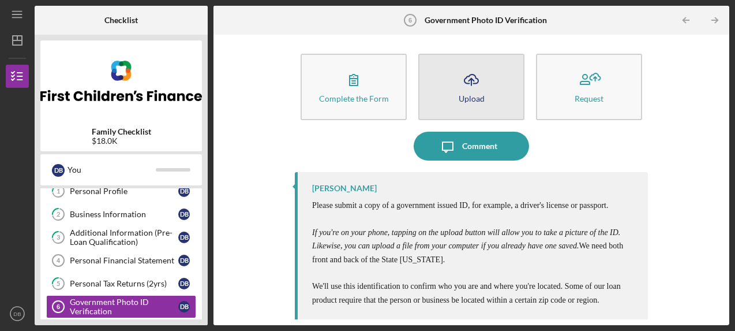
click at [444, 89] on button "Icon/Upload Upload" at bounding box center [471, 87] width 106 height 66
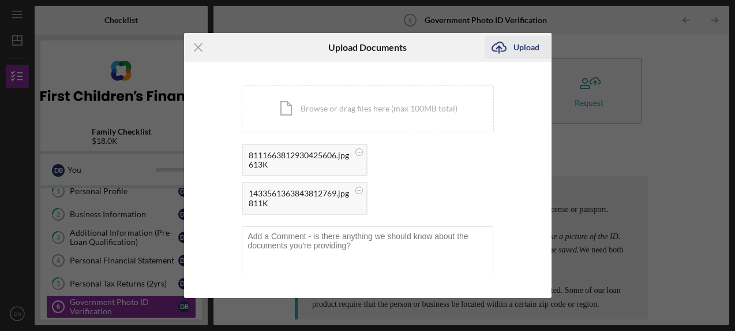
click at [506, 45] on icon "Icon/Upload" at bounding box center [499, 47] width 29 height 29
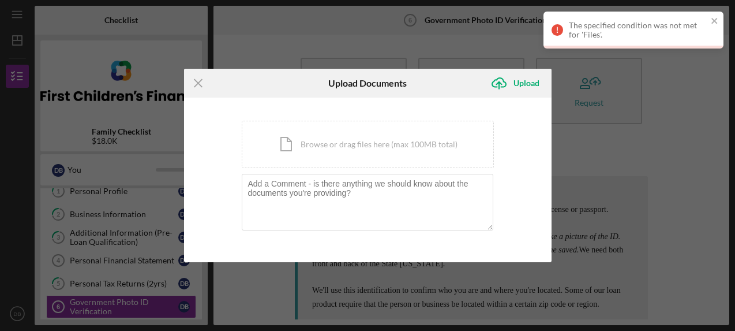
click at [708, 21] on div "The specified condition was not met for 'Files'." at bounding box center [629, 29] width 163 height 25
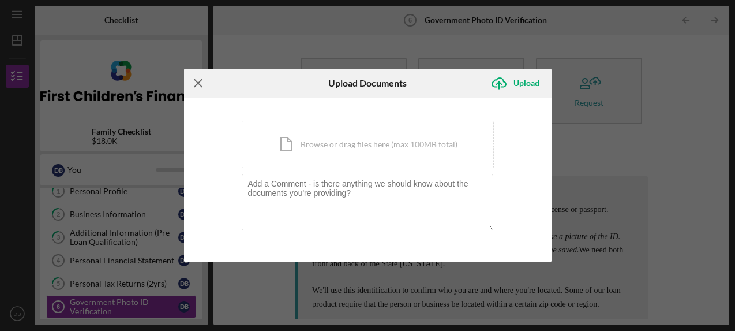
click at [195, 83] on icon "Icon/Menu Close" at bounding box center [198, 83] width 29 height 29
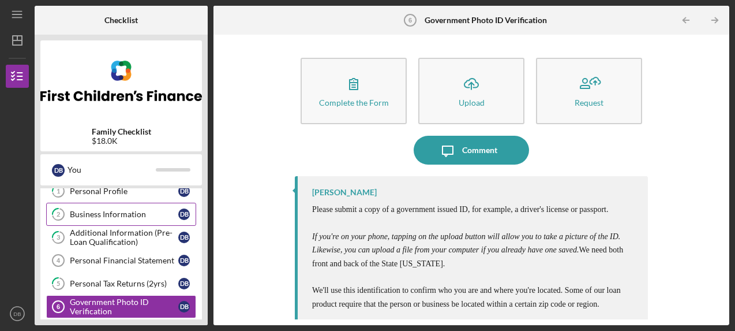
click at [100, 216] on div "Business Information" at bounding box center [124, 213] width 108 height 9
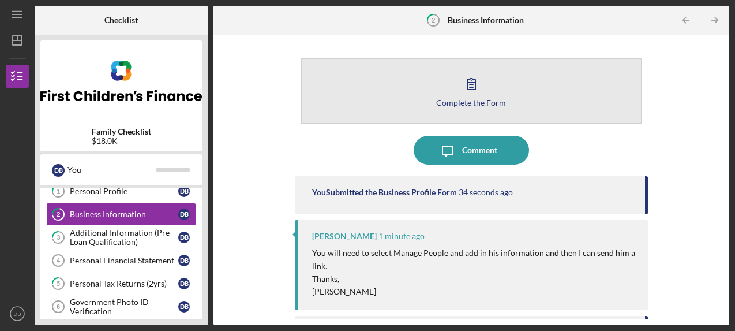
click at [467, 86] on icon "button" at bounding box center [471, 83] width 29 height 29
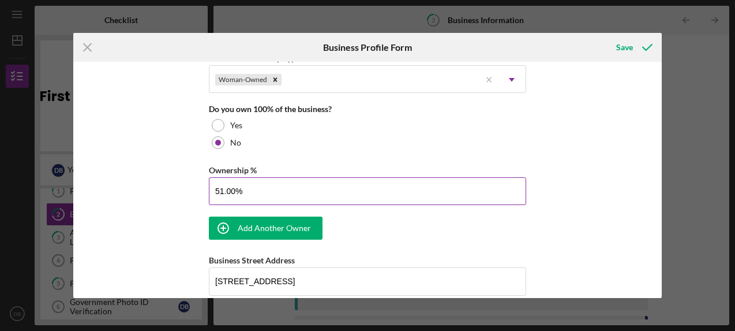
scroll to position [593, 0]
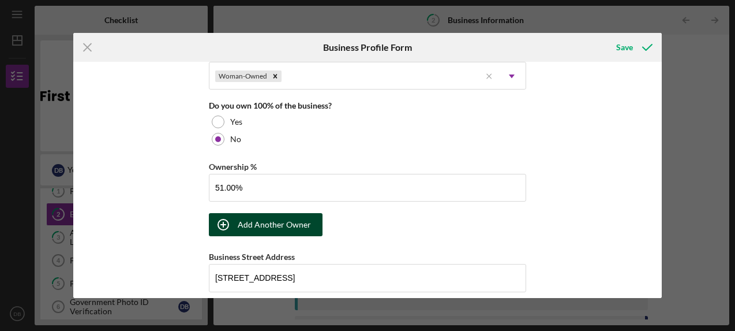
click at [282, 219] on div "Add Another Owner" at bounding box center [274, 224] width 73 height 23
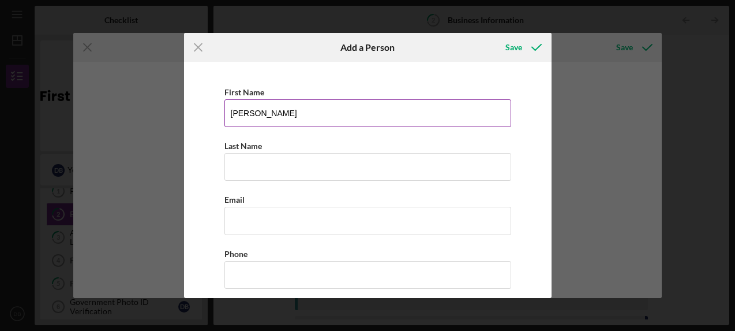
type input "[PERSON_NAME]"
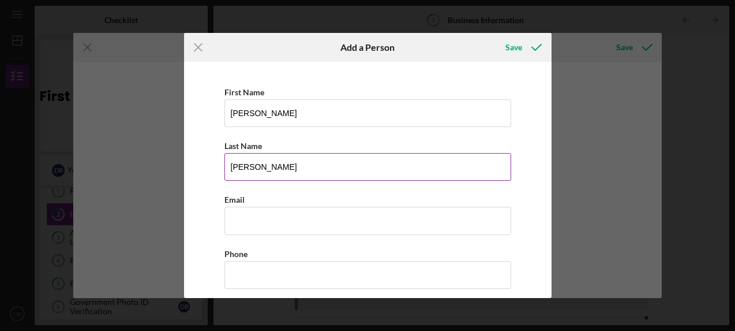
type input "[PERSON_NAME]"
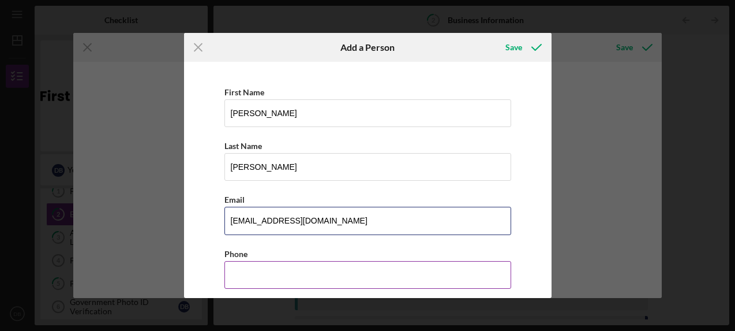
type input "[EMAIL_ADDRESS][DOMAIN_NAME]"
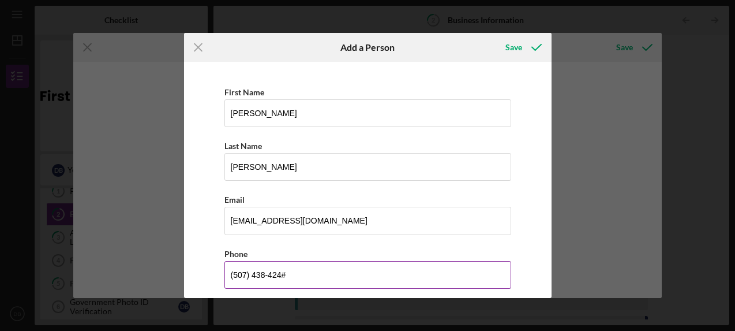
type input "[PHONE_NUMBER]"
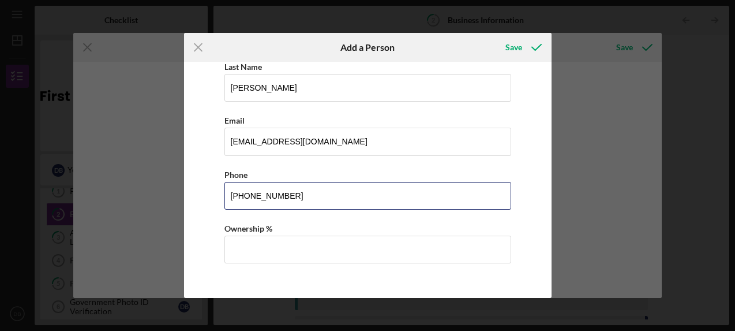
scroll to position [79, 0]
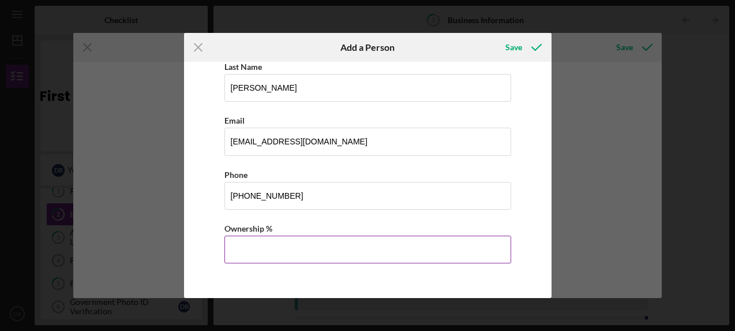
click at [254, 247] on input "Ownership %" at bounding box center [367, 249] width 287 height 28
click at [464, 240] on input "49%" at bounding box center [367, 249] width 287 height 28
click at [428, 253] on input "49%" at bounding box center [367, 249] width 287 height 28
click at [275, 246] on input "49%" at bounding box center [367, 249] width 287 height 28
click at [289, 248] on input "49%" at bounding box center [367, 249] width 287 height 28
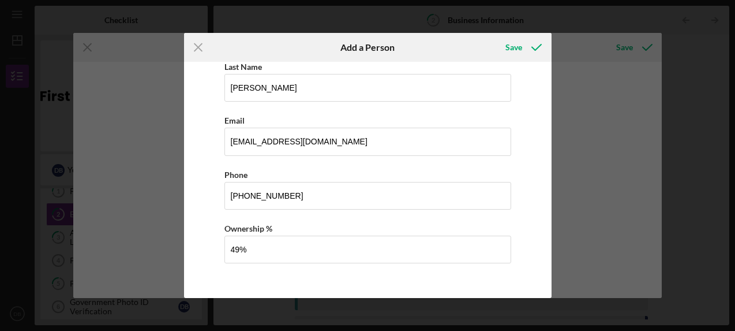
click at [517, 146] on div "First Name [PERSON_NAME] Last Name [PERSON_NAME] Email [EMAIL_ADDRESS][DOMAIN_N…" at bounding box center [368, 139] width 356 height 303
type input "49.00%"
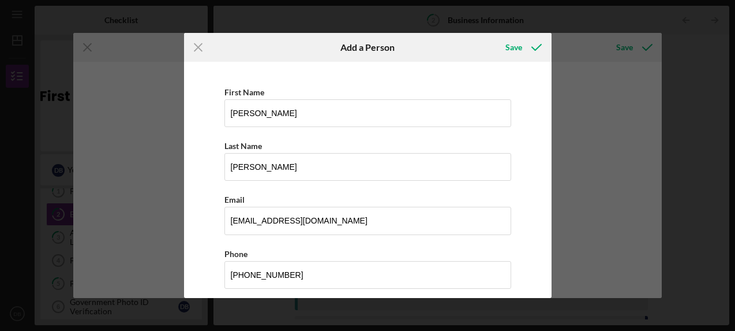
scroll to position [0, 0]
click at [515, 46] on div "Save" at bounding box center [514, 47] width 17 height 23
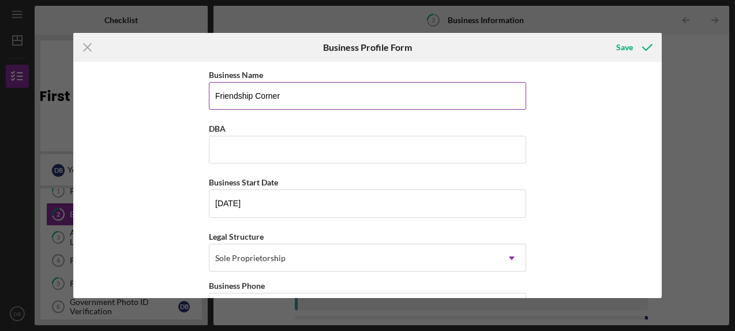
scroll to position [3, 0]
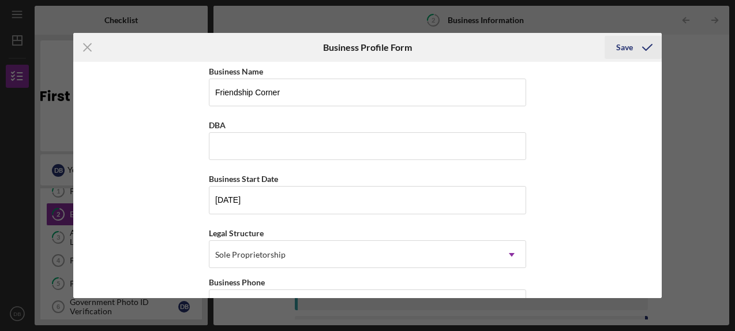
click at [626, 37] on div "Save" at bounding box center [624, 47] width 17 height 23
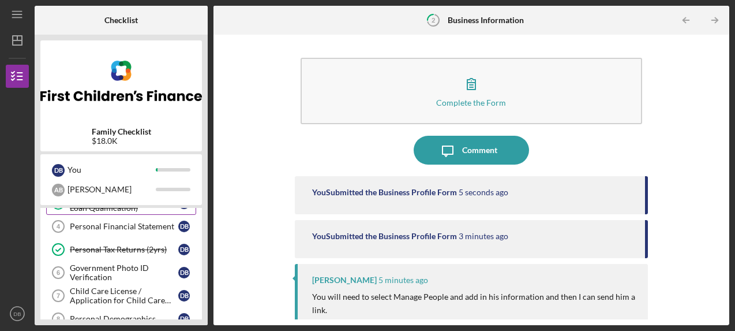
scroll to position [87, 0]
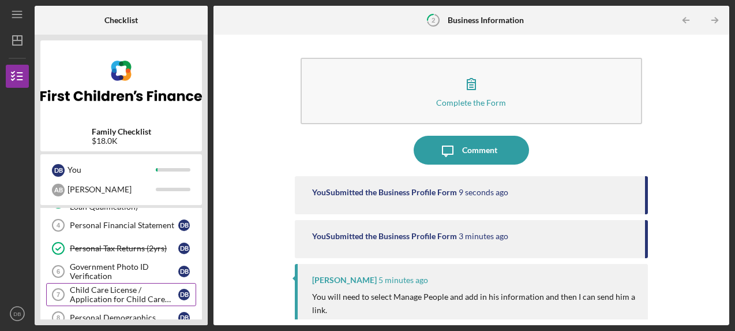
click at [131, 296] on div "Child Care License / Application for Child Care License" at bounding box center [124, 294] width 108 height 18
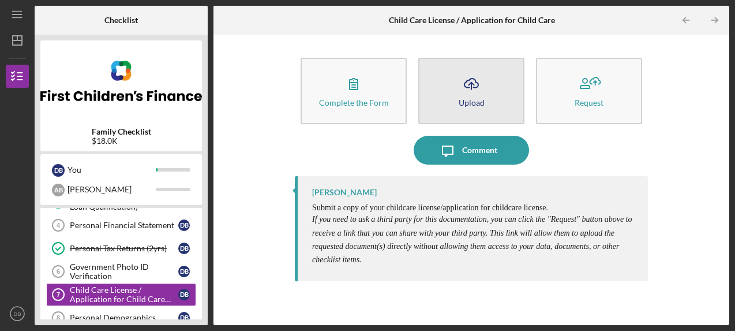
click at [465, 85] on icon "button" at bounding box center [472, 82] width 14 height 9
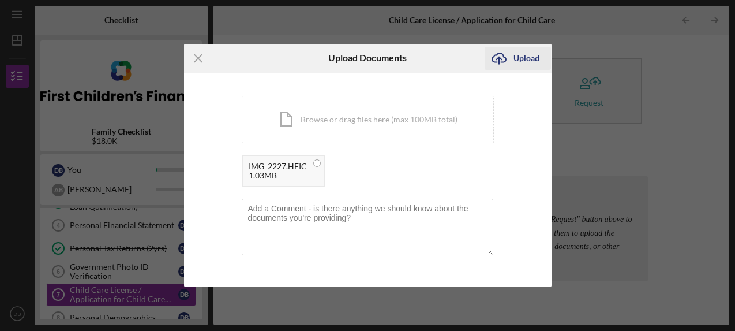
click at [499, 58] on line "submit" at bounding box center [499, 60] width 0 height 7
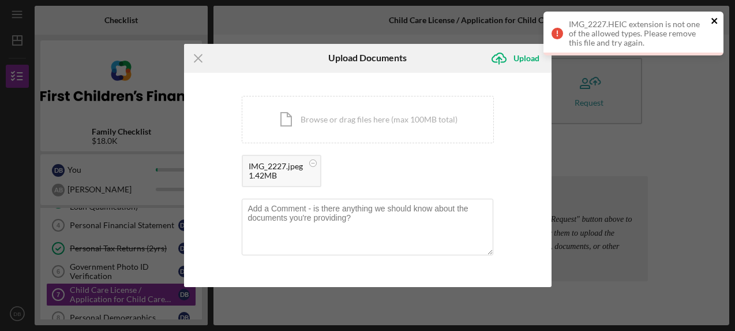
click at [716, 20] on icon "close" at bounding box center [715, 21] width 6 height 6
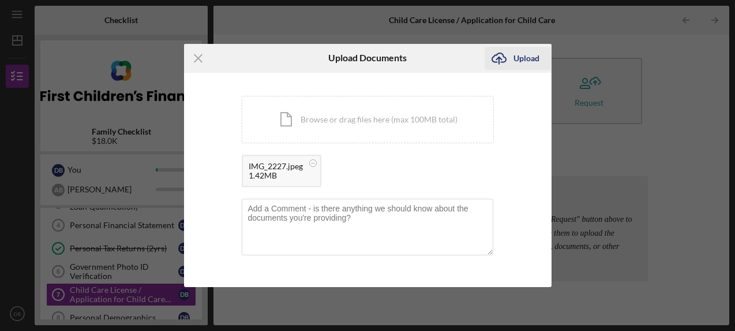
click at [504, 62] on icon "submit" at bounding box center [499, 57] width 14 height 9
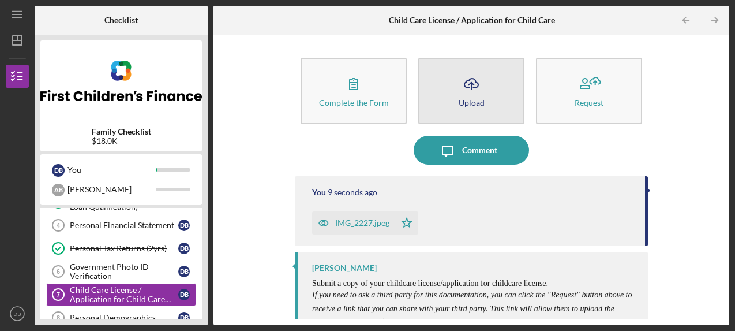
click at [483, 103] on button "Icon/Upload Upload" at bounding box center [471, 91] width 106 height 66
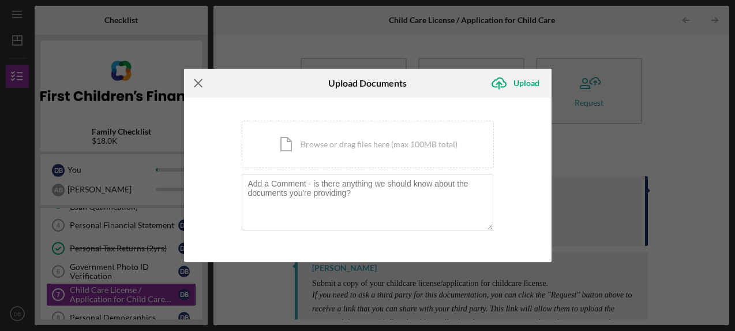
click at [193, 84] on icon "Icon/Menu Close" at bounding box center [198, 83] width 29 height 29
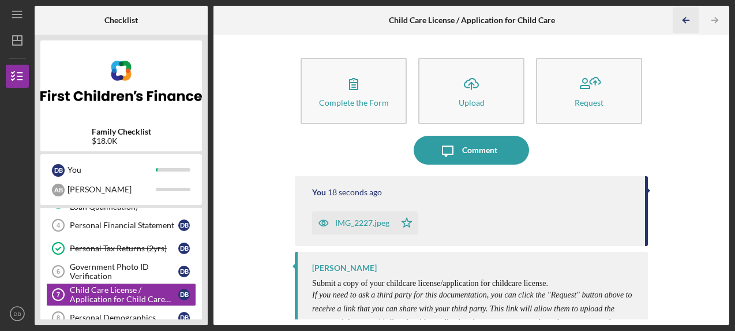
click at [684, 20] on line "button" at bounding box center [687, 20] width 6 height 0
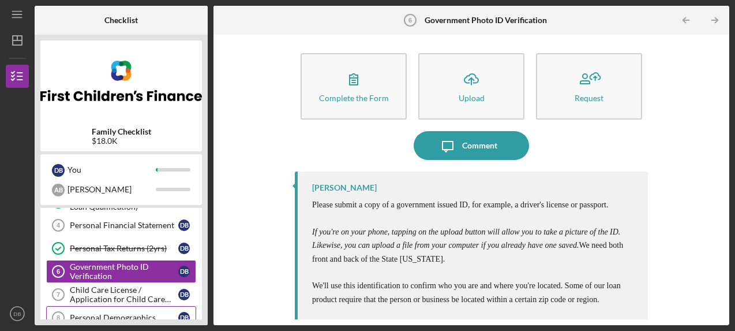
scroll to position [4, 0]
click at [102, 297] on div "Child Care License / Application for Child Care License" at bounding box center [124, 294] width 108 height 18
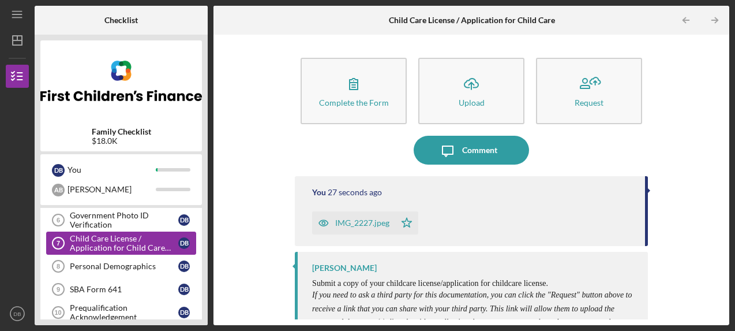
scroll to position [162, 0]
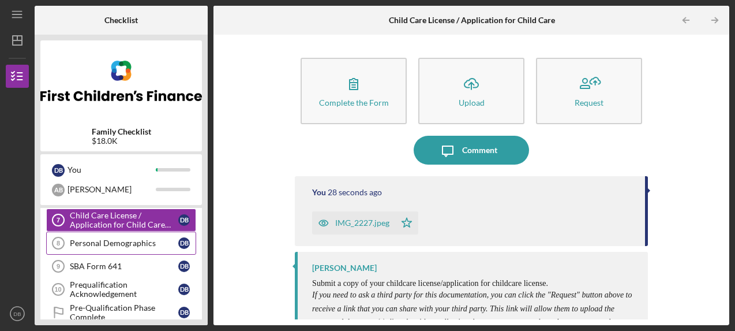
click at [125, 245] on div "Personal Demographics" at bounding box center [124, 242] width 108 height 9
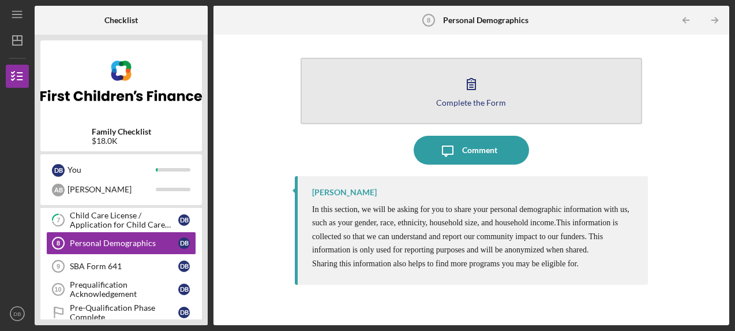
click at [478, 96] on icon "button" at bounding box center [471, 83] width 29 height 29
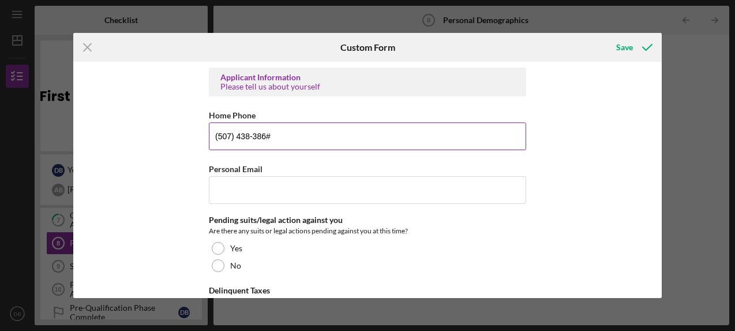
type input "[PHONE_NUMBER]"
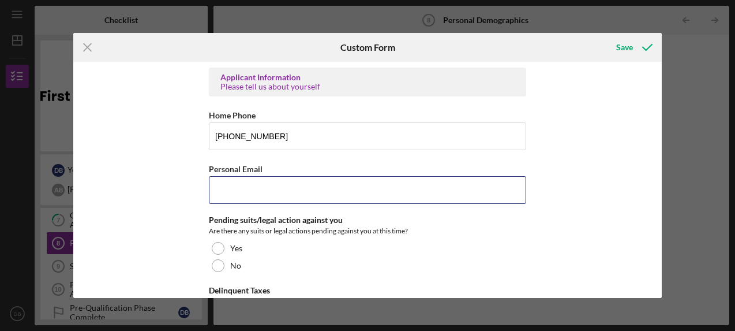
type input "[EMAIL_ADDRESS][DOMAIN_NAME]"
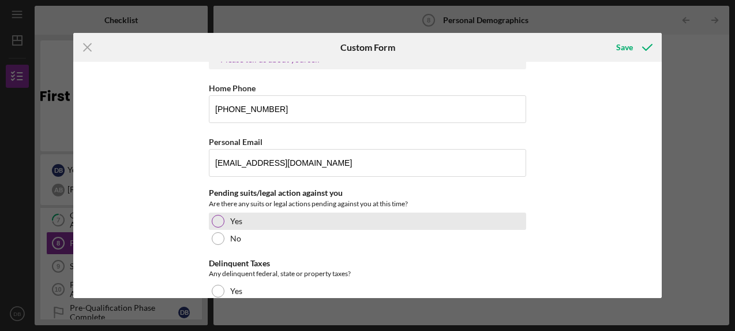
scroll to position [34, 0]
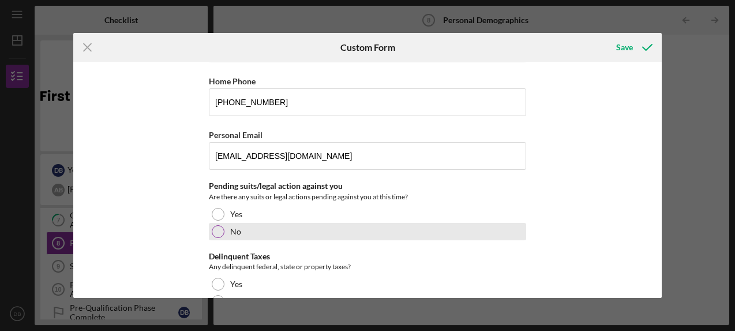
click at [218, 230] on div at bounding box center [218, 231] width 13 height 13
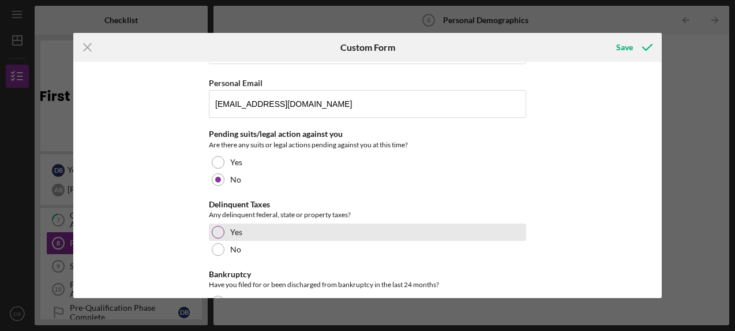
scroll to position [88, 0]
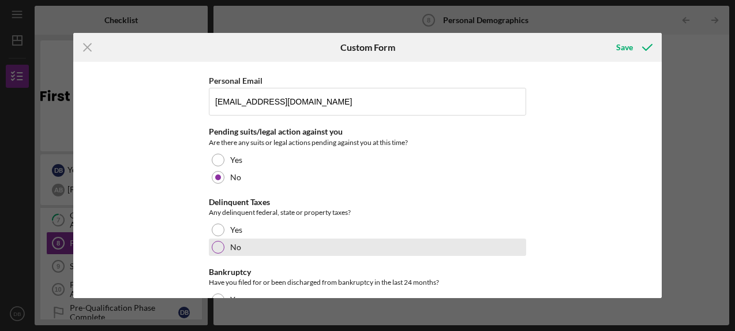
click at [219, 246] on div at bounding box center [218, 247] width 13 height 13
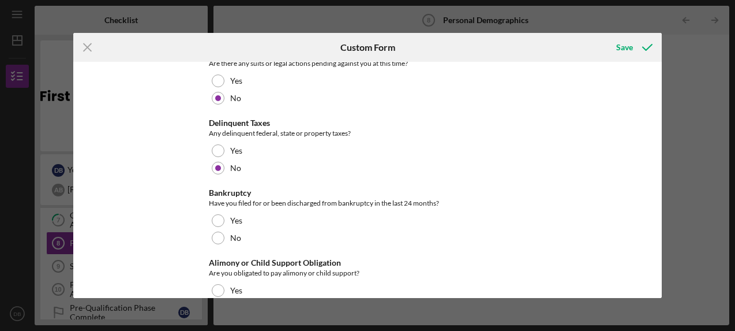
scroll to position [168, 0]
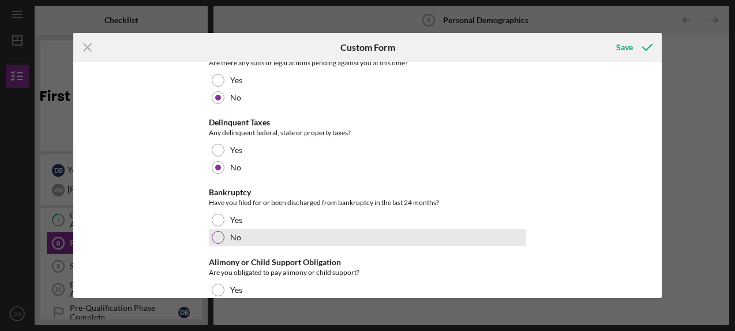
click at [217, 241] on div at bounding box center [218, 237] width 13 height 13
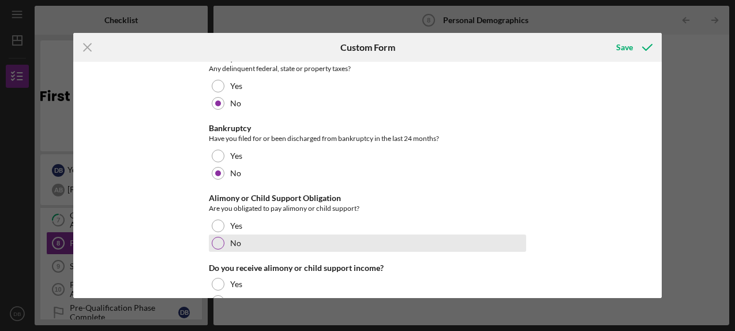
click at [217, 240] on div at bounding box center [218, 243] width 13 height 13
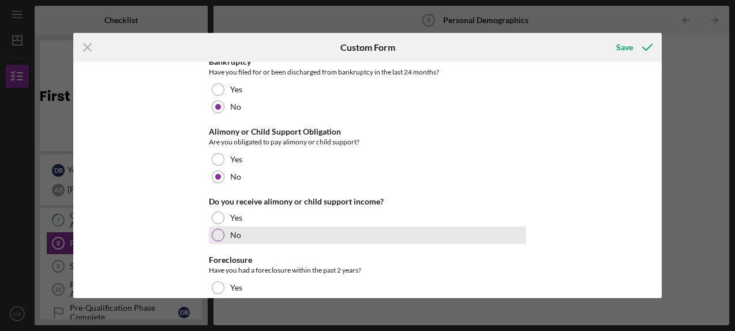
click at [217, 240] on div at bounding box center [218, 235] width 13 height 13
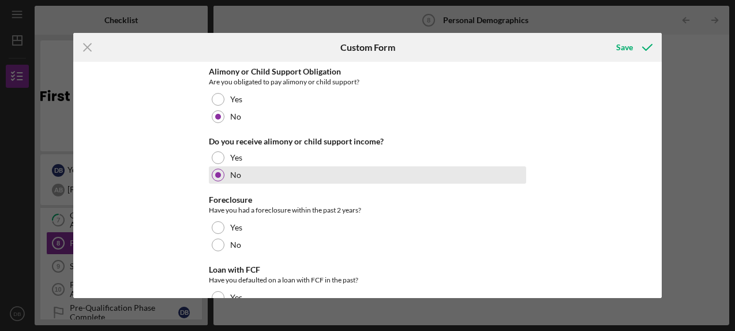
scroll to position [364, 0]
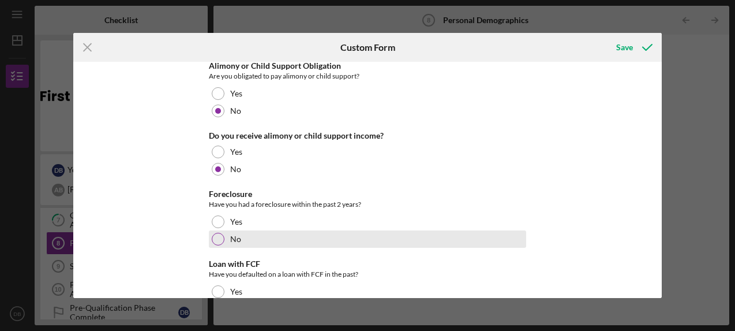
click at [217, 240] on div at bounding box center [218, 239] width 13 height 13
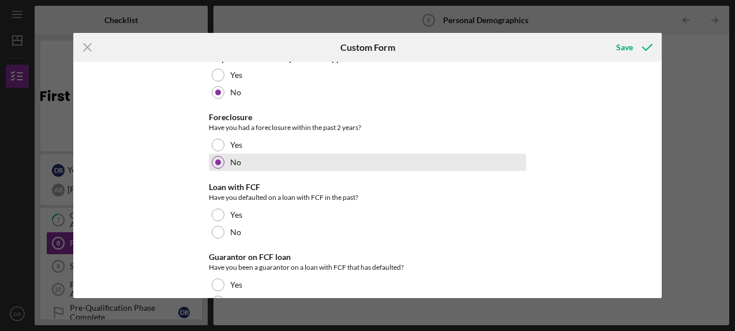
scroll to position [442, 0]
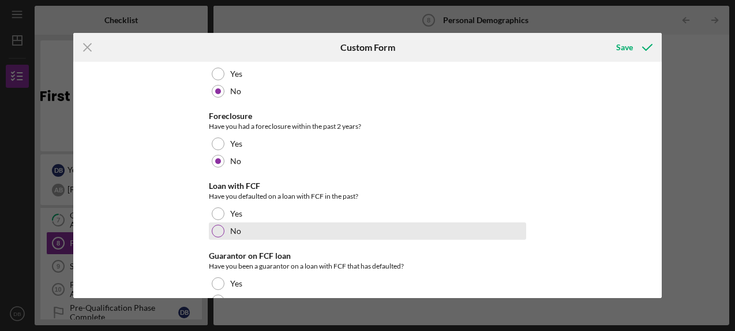
click at [215, 234] on div at bounding box center [218, 230] width 13 height 13
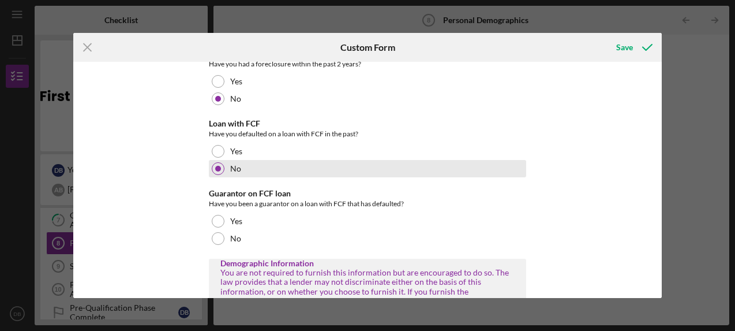
scroll to position [511, 0]
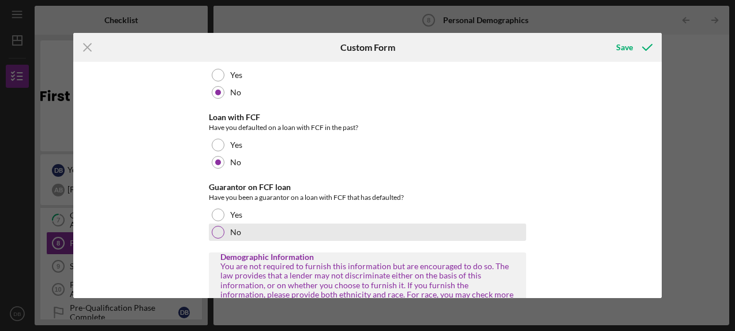
click at [217, 233] on div at bounding box center [218, 232] width 13 height 13
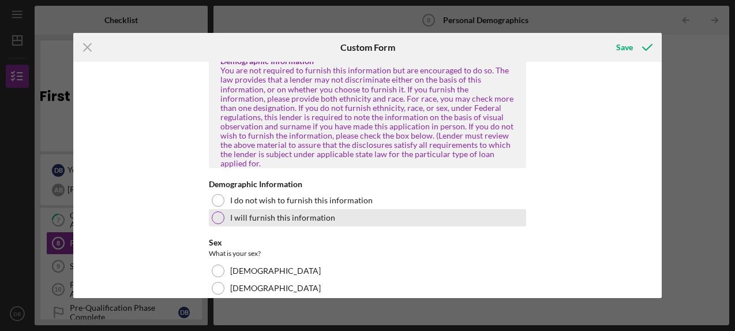
scroll to position [712, 0]
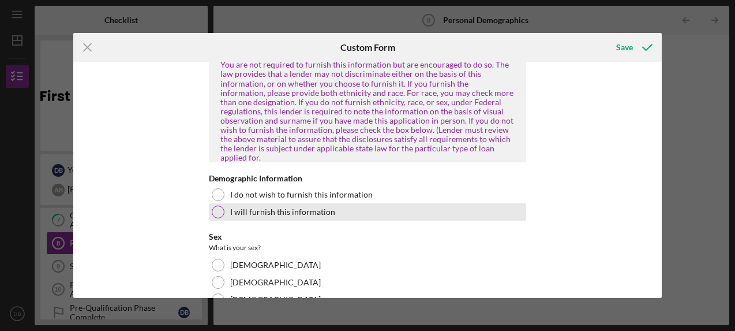
click at [218, 205] on div at bounding box center [218, 211] width 13 height 13
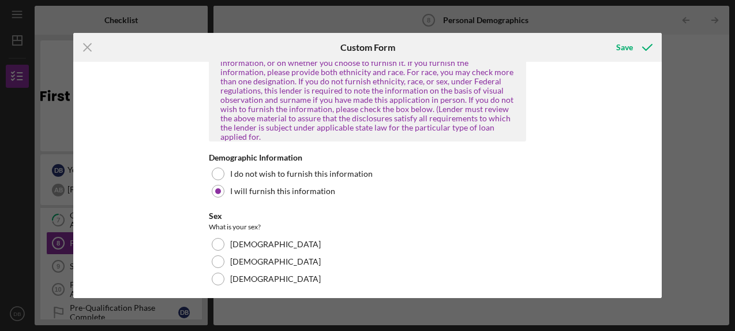
scroll to position [733, 0]
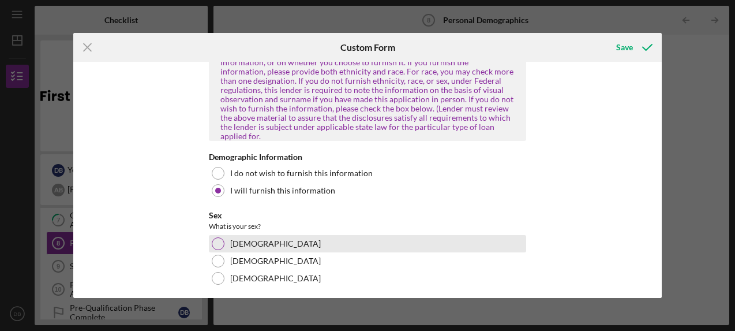
click at [215, 237] on div at bounding box center [218, 243] width 13 height 13
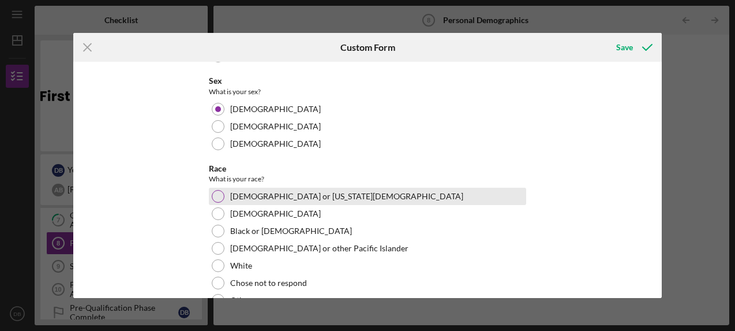
scroll to position [870, 0]
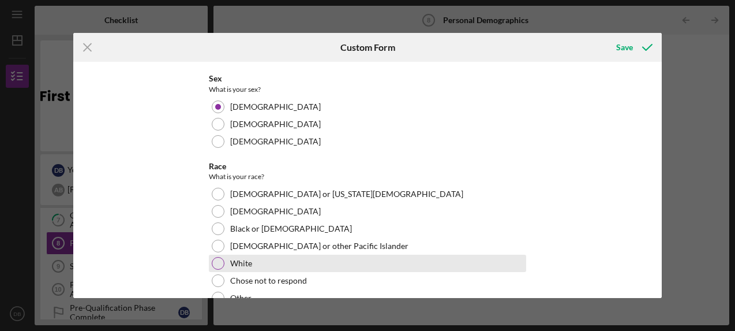
click at [218, 257] on div at bounding box center [218, 263] width 13 height 13
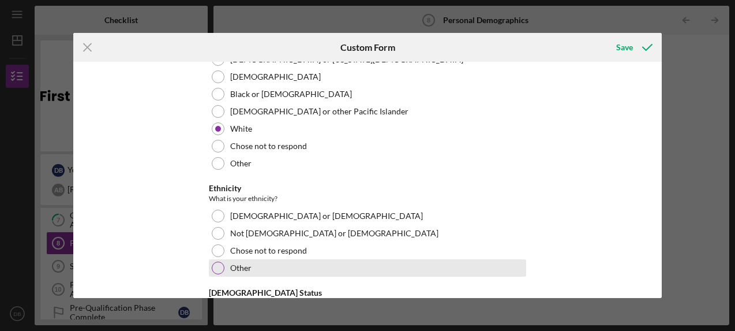
scroll to position [1006, 0]
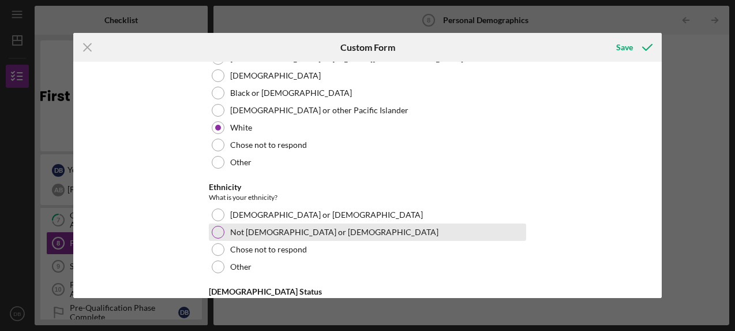
click at [219, 226] on div at bounding box center [218, 232] width 13 height 13
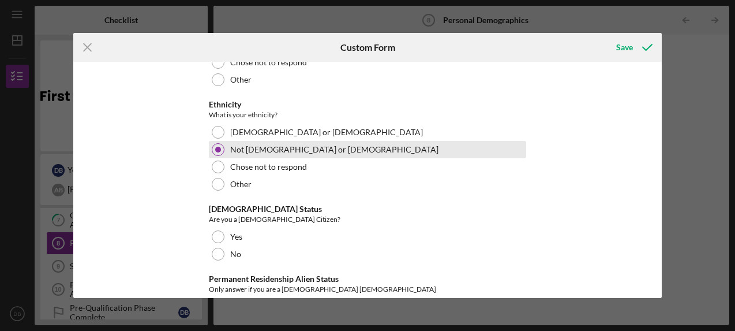
scroll to position [1091, 0]
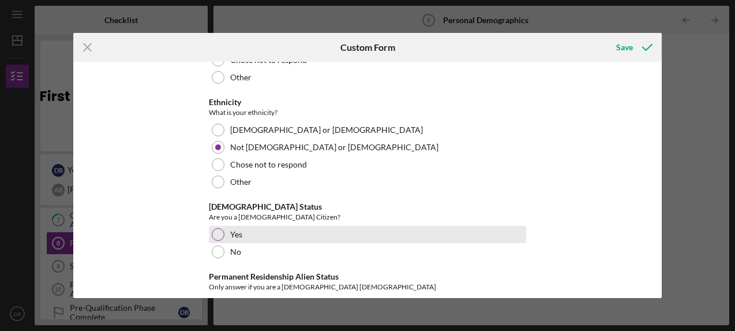
click at [217, 228] on div at bounding box center [218, 234] width 13 height 13
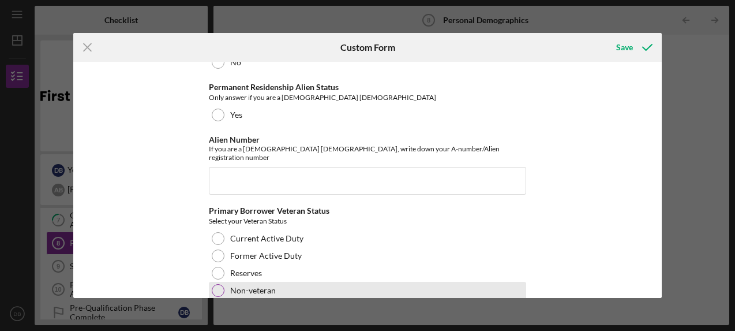
scroll to position [1279, 0]
click at [214, 285] on div at bounding box center [218, 291] width 13 height 13
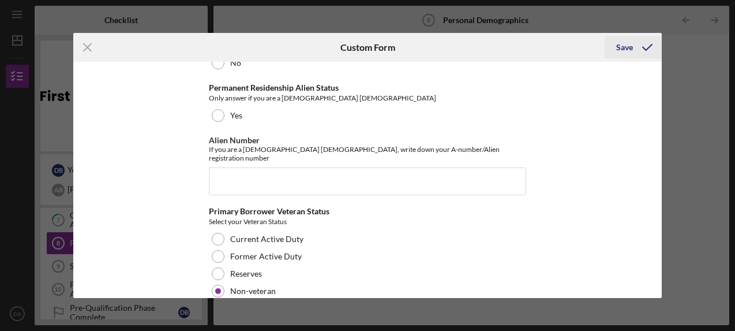
click at [630, 41] on div "Save" at bounding box center [624, 47] width 17 height 23
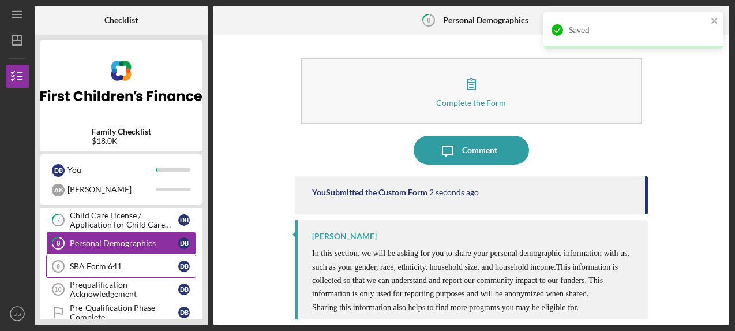
click at [117, 264] on div "SBA Form 641" at bounding box center [124, 265] width 108 height 9
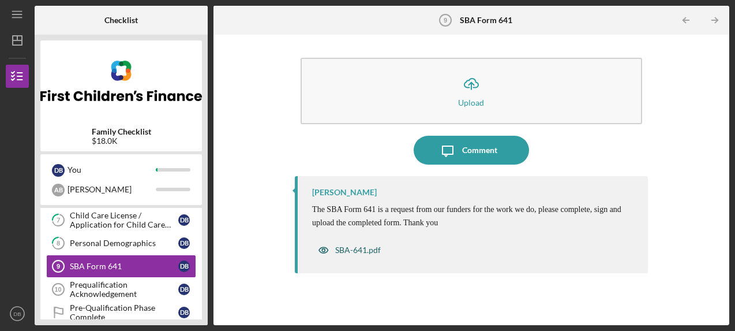
click at [356, 248] on div "SBA-641.pdf" at bounding box center [358, 249] width 46 height 9
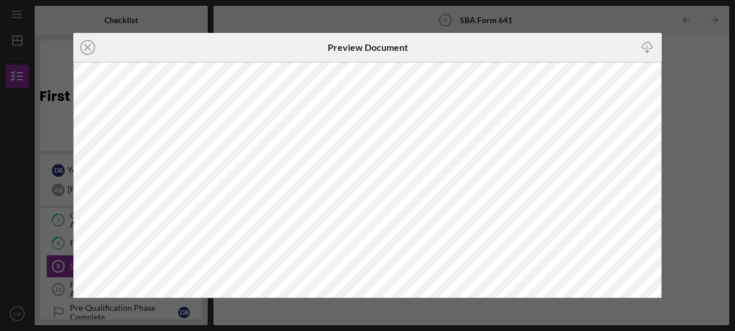
click at [650, 46] on icon "Icon/Download" at bounding box center [647, 48] width 26 height 26
click at [324, 18] on div "Icon/Close Preview Document Icon/Download" at bounding box center [367, 165] width 735 height 331
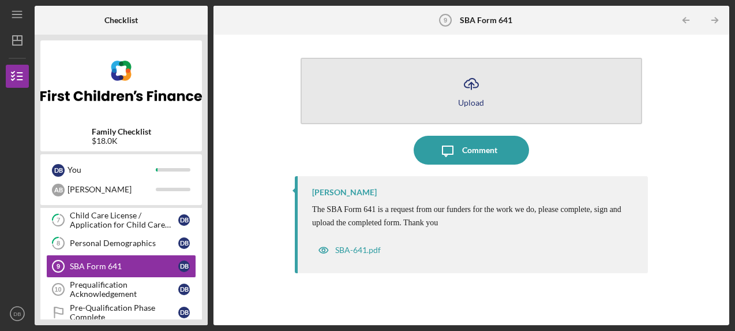
click at [481, 85] on icon "Icon/Upload" at bounding box center [471, 83] width 29 height 29
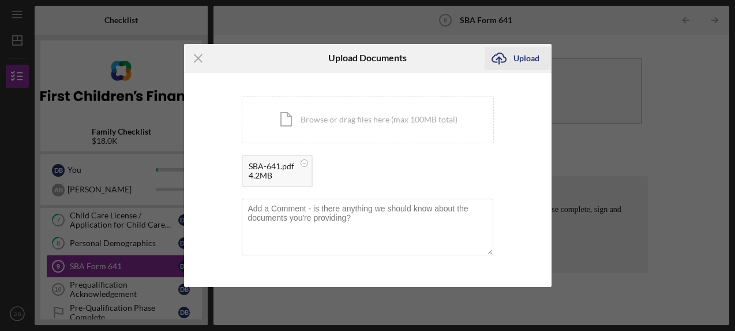
click at [516, 65] on div "Upload" at bounding box center [527, 58] width 26 height 23
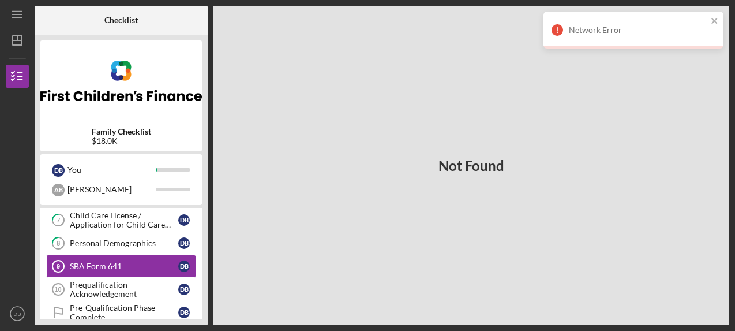
click at [503, 109] on div "Not Found" at bounding box center [472, 165] width 516 height 319
click at [713, 23] on icon "close" at bounding box center [715, 21] width 6 height 6
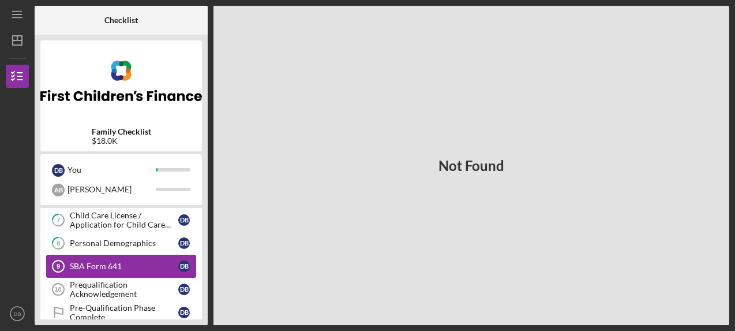
click at [135, 268] on div "SBA Form 641" at bounding box center [124, 265] width 108 height 9
click at [94, 281] on div "Prequalification Acknowledgement" at bounding box center [124, 289] width 108 height 18
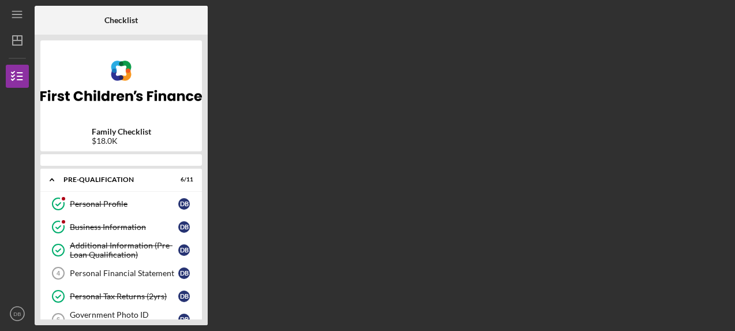
scroll to position [168, 0]
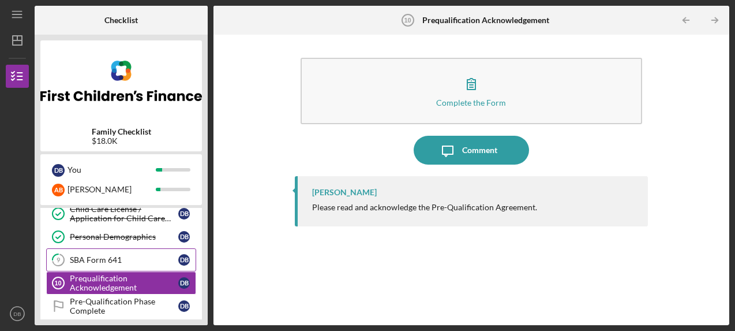
click at [134, 261] on div "SBA Form 641" at bounding box center [124, 259] width 108 height 9
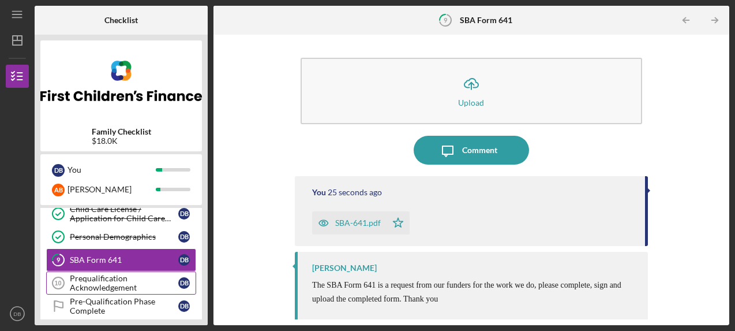
click at [125, 283] on div "Prequalification Acknowledgement" at bounding box center [124, 283] width 108 height 18
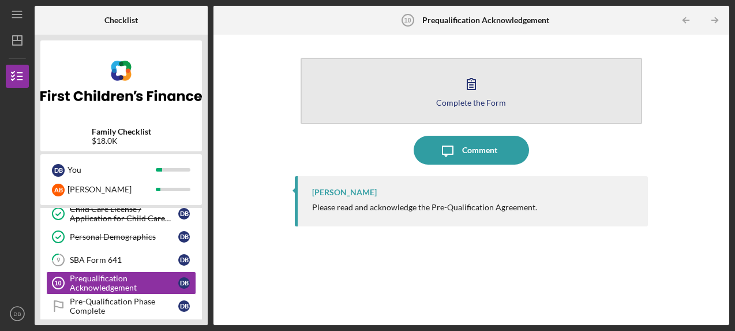
click at [470, 106] on div "Complete the Form" at bounding box center [471, 102] width 70 height 9
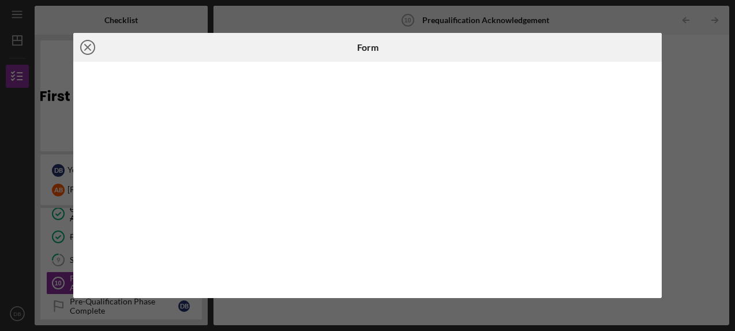
click at [88, 48] on line at bounding box center [88, 47] width 6 height 6
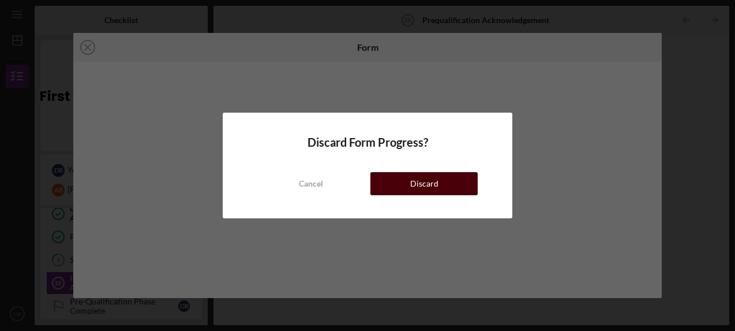
click at [422, 182] on div "Discard" at bounding box center [424, 183] width 28 height 23
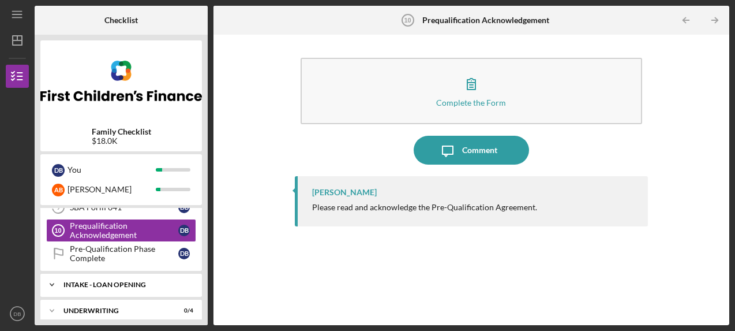
scroll to position [219, 0]
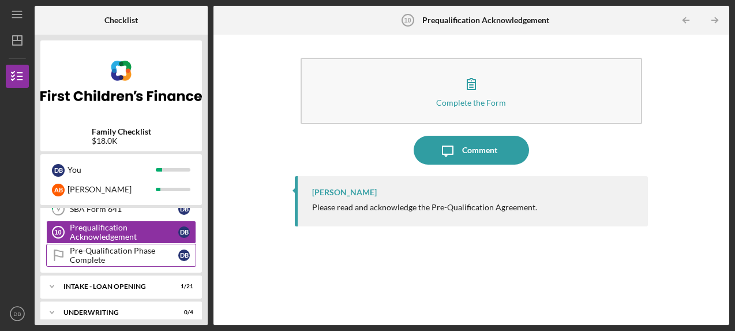
click at [111, 253] on div "Pre-Qualification Phase Complete" at bounding box center [124, 255] width 108 height 18
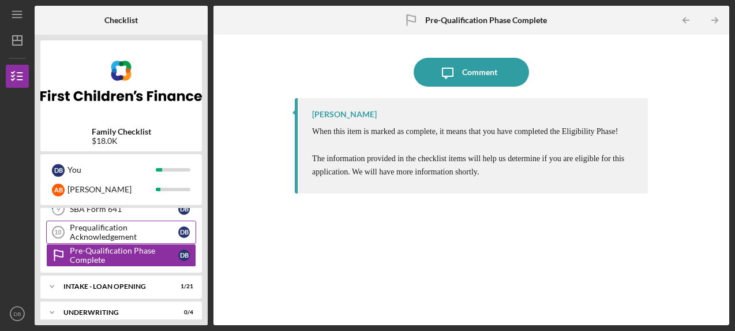
click at [113, 228] on div "Prequalification Acknowledgement" at bounding box center [124, 232] width 108 height 18
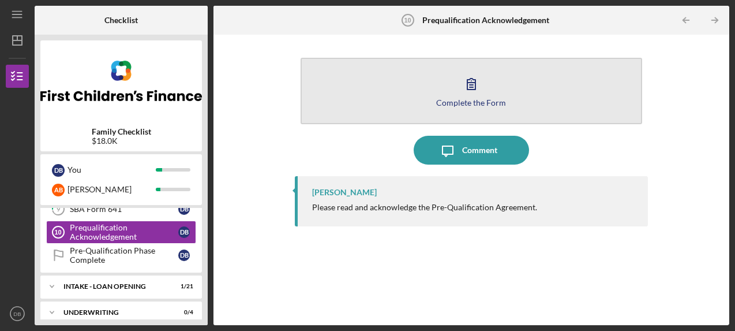
click at [476, 85] on icon "button" at bounding box center [471, 83] width 8 height 11
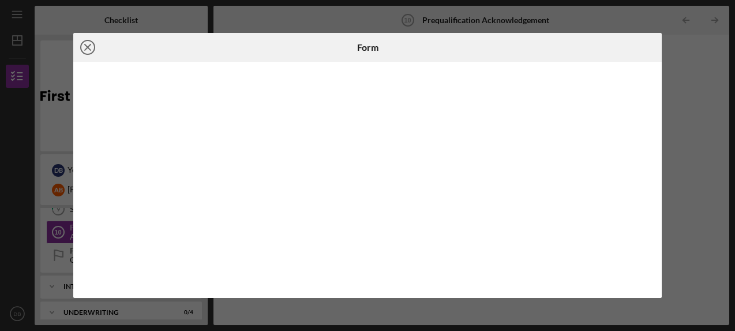
click at [85, 47] on icon "Icon/Close" at bounding box center [87, 47] width 29 height 29
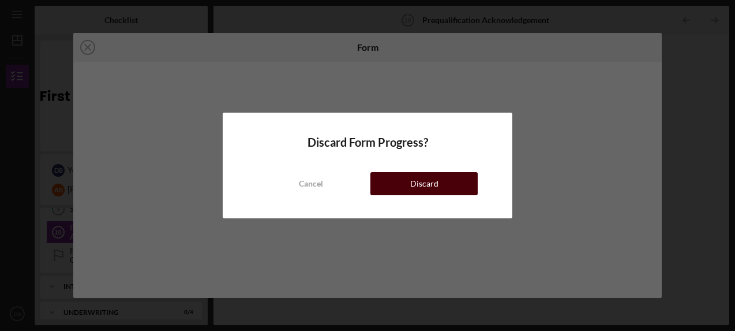
click at [411, 183] on div "Discard" at bounding box center [424, 183] width 28 height 23
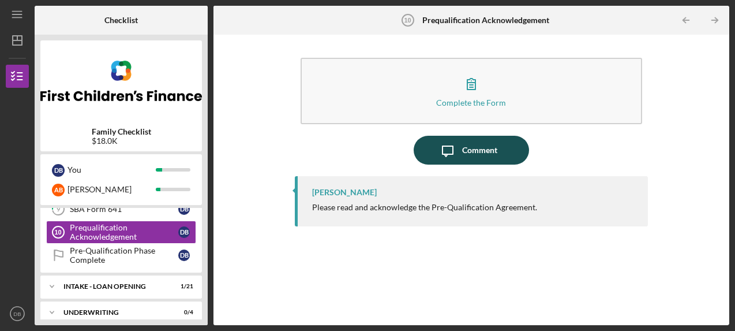
click at [471, 152] on div "Comment" at bounding box center [479, 150] width 35 height 29
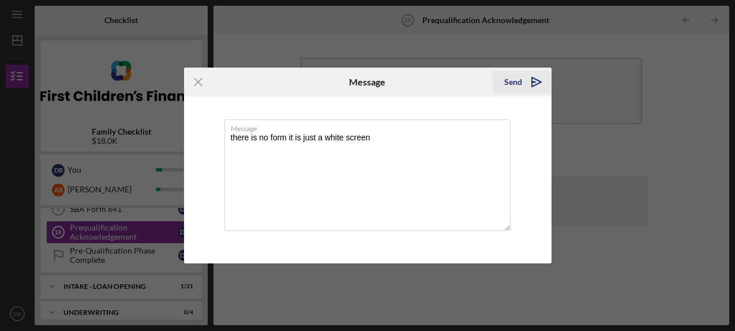
type textarea "there is no form it is just a white screen"
click at [532, 81] on polygon "submit" at bounding box center [536, 81] width 9 height 9
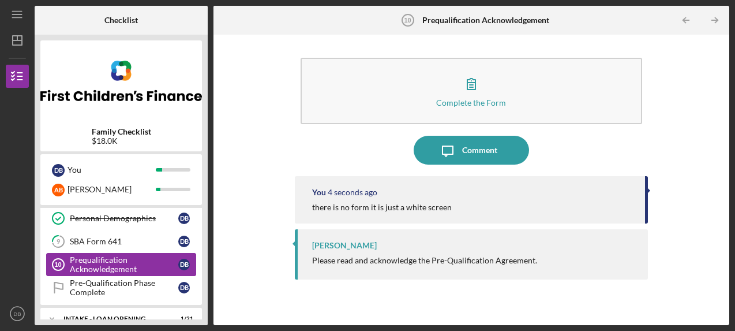
scroll to position [185, 0]
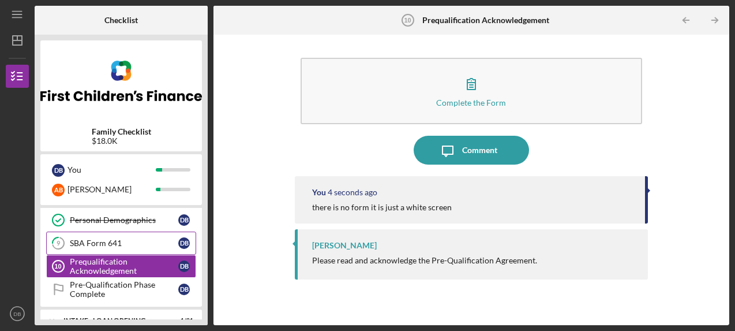
click at [121, 243] on div "SBA Form 641" at bounding box center [124, 242] width 108 height 9
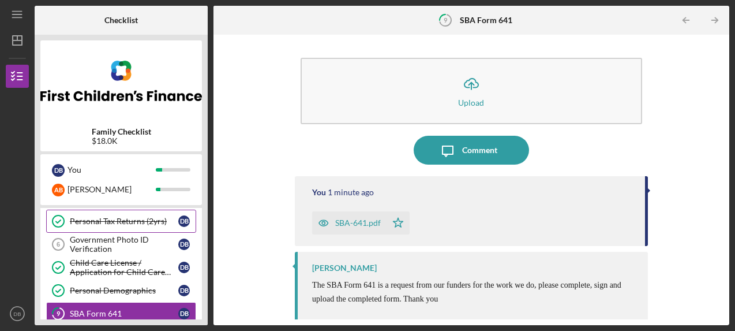
scroll to position [114, 0]
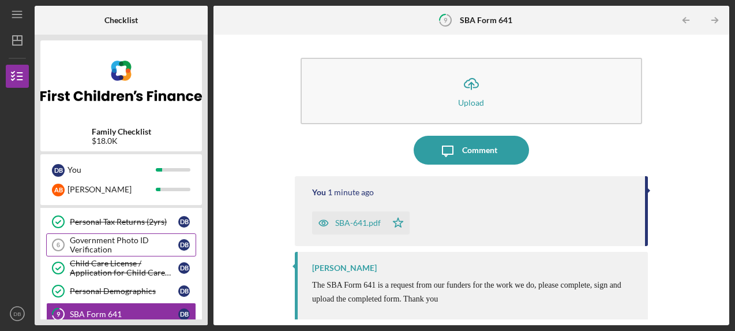
click at [134, 236] on div "Government Photo ID Verification" at bounding box center [124, 244] width 108 height 18
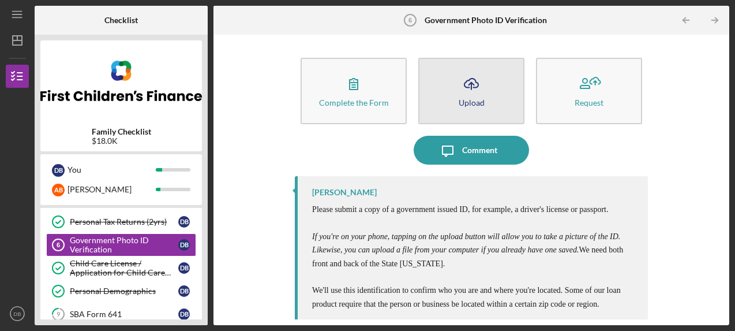
click at [451, 79] on button "Icon/Upload Upload" at bounding box center [471, 91] width 106 height 66
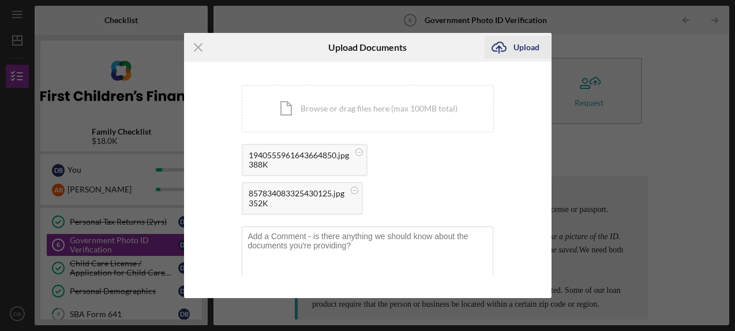
click at [518, 47] on div "Upload" at bounding box center [527, 47] width 26 height 23
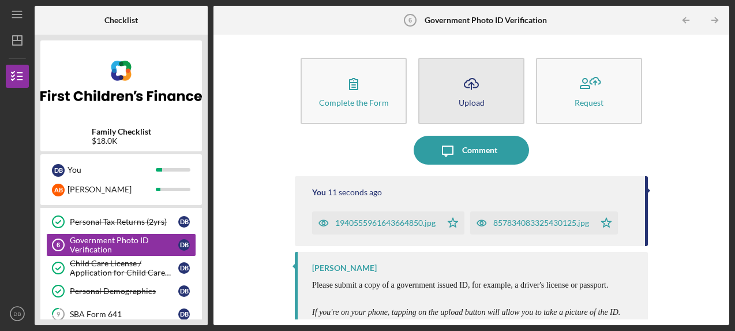
click at [471, 86] on icon "Icon/Upload" at bounding box center [471, 83] width 29 height 29
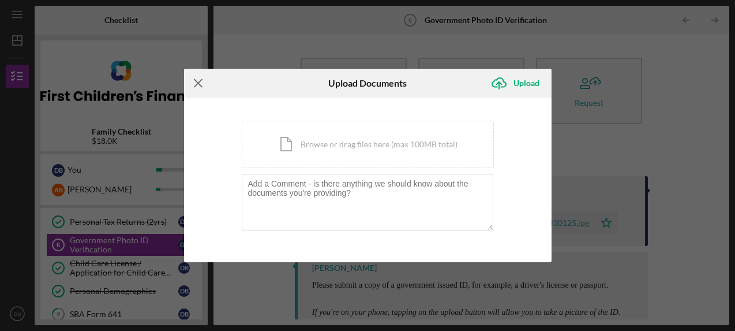
click at [200, 83] on icon "Icon/Menu Close" at bounding box center [198, 83] width 29 height 29
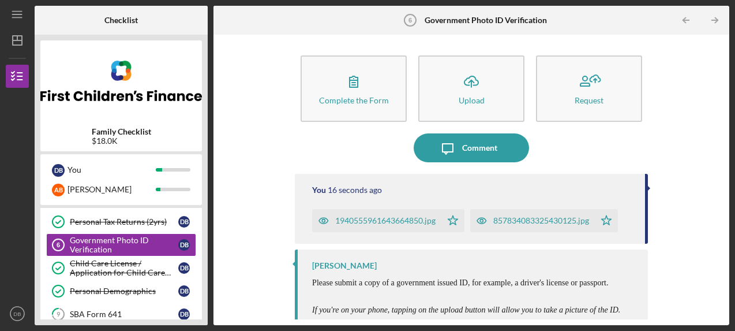
scroll to position [2, 0]
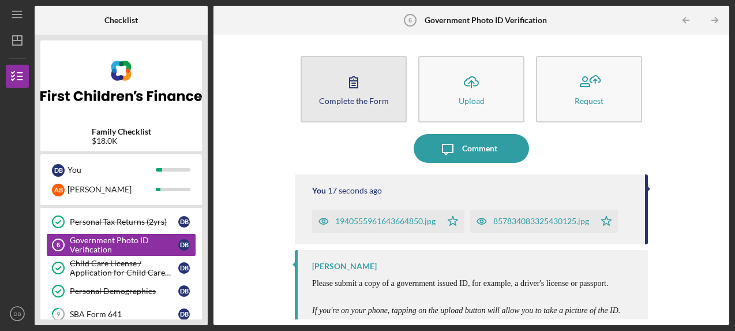
click at [343, 93] on icon "button" at bounding box center [353, 82] width 29 height 29
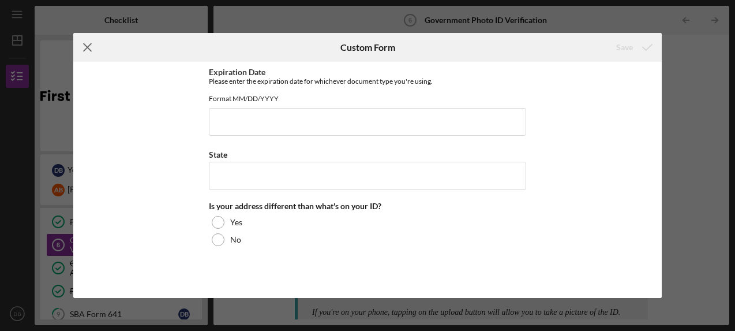
click at [90, 50] on line at bounding box center [88, 48] width 8 height 8
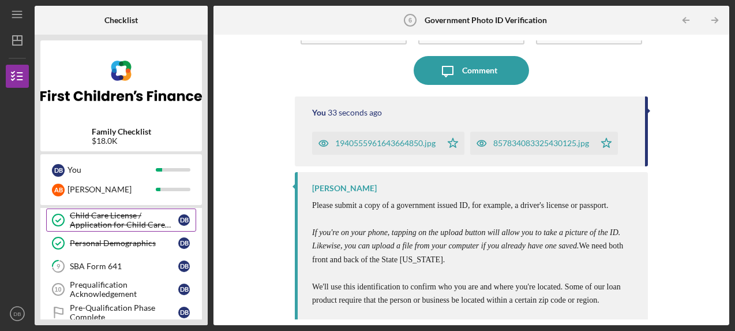
scroll to position [170, 0]
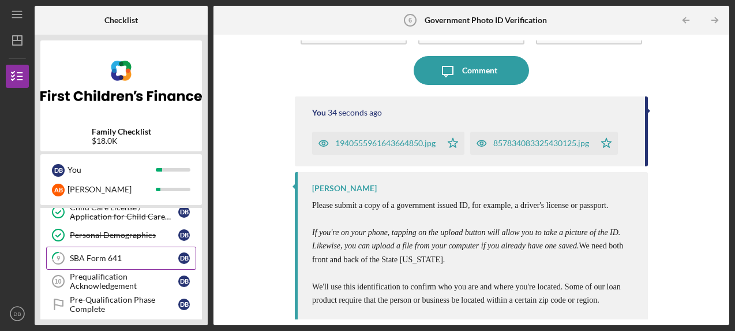
click at [129, 259] on div "SBA Form 641" at bounding box center [124, 257] width 108 height 9
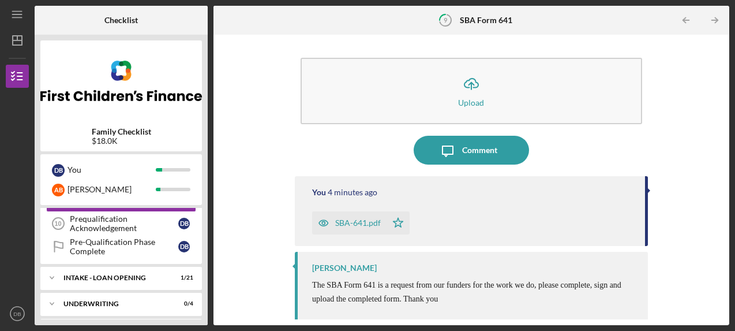
scroll to position [231, 0]
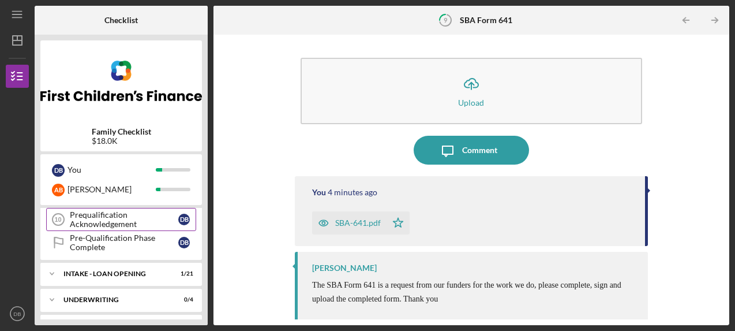
click at [115, 216] on div "Prequalification Acknowledgement" at bounding box center [124, 219] width 108 height 18
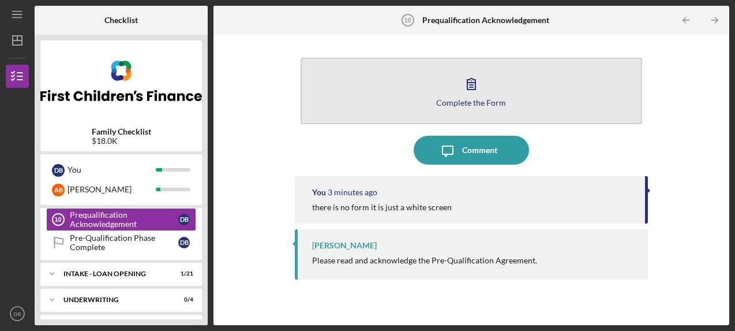
click at [477, 87] on icon "button" at bounding box center [471, 83] width 29 height 29
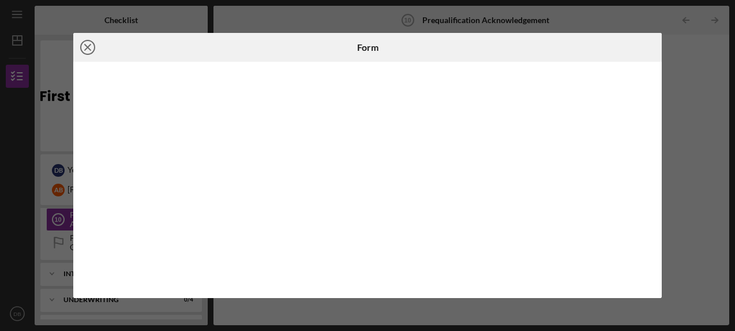
click at [88, 46] on icon "Icon/Close" at bounding box center [87, 47] width 29 height 29
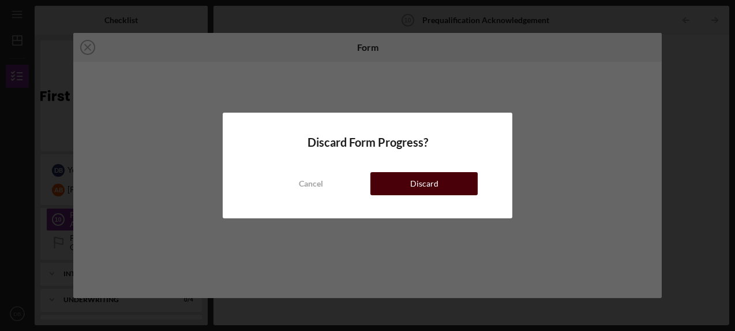
click at [419, 180] on div "Discard" at bounding box center [424, 183] width 28 height 23
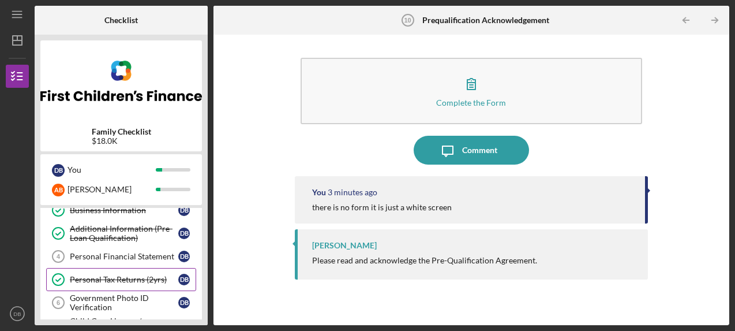
scroll to position [59, 0]
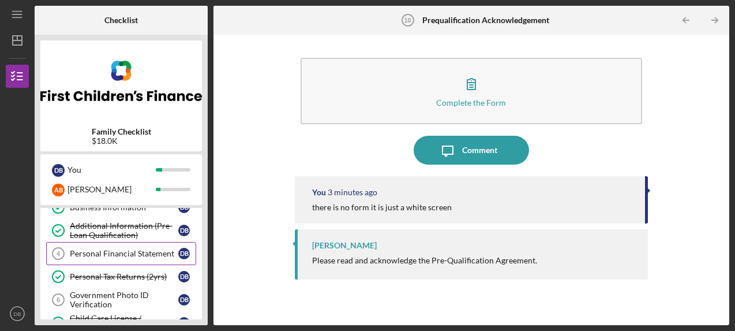
click at [126, 246] on link "Personal Financial Statement 4 Personal Financial Statement D B" at bounding box center [121, 253] width 150 height 23
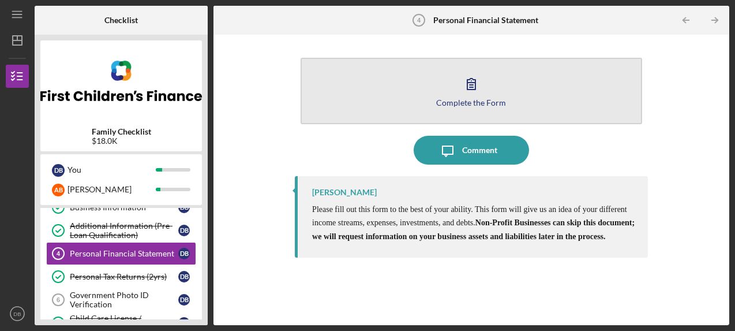
click at [460, 96] on icon "button" at bounding box center [471, 83] width 29 height 29
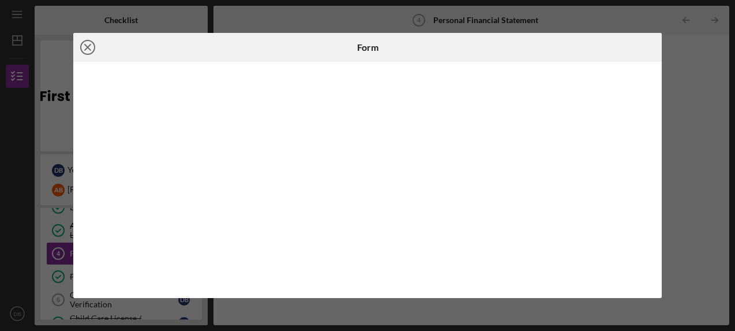
click at [89, 50] on icon "Icon/Close" at bounding box center [87, 47] width 29 height 29
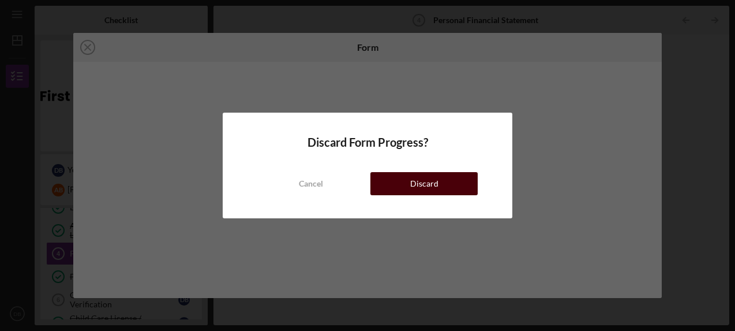
click at [420, 177] on div "Discard" at bounding box center [424, 183] width 28 height 23
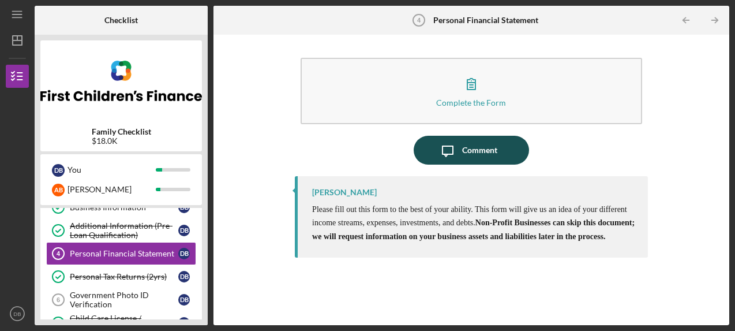
click at [481, 152] on div "Comment" at bounding box center [479, 150] width 35 height 29
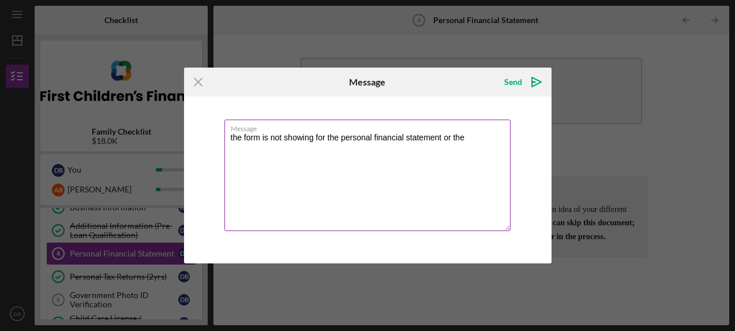
drag, startPoint x: 454, startPoint y: 139, endPoint x: 473, endPoint y: 139, distance: 19.6
click at [473, 139] on textarea "the form is not showing for the personal financial statement or the" at bounding box center [367, 174] width 286 height 111
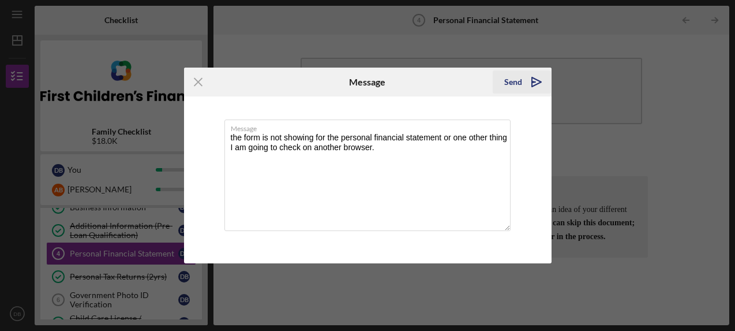
type textarea "the form is not showing for the personal financial statement or one other thing…"
click at [515, 80] on div "Send" at bounding box center [513, 81] width 18 height 23
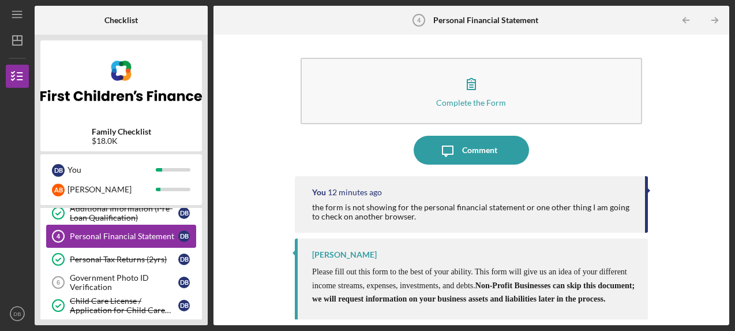
scroll to position [77, 0]
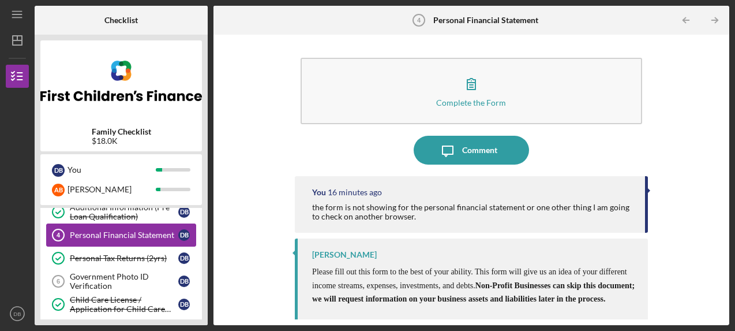
click at [134, 234] on div "Personal Financial Statement" at bounding box center [124, 234] width 108 height 9
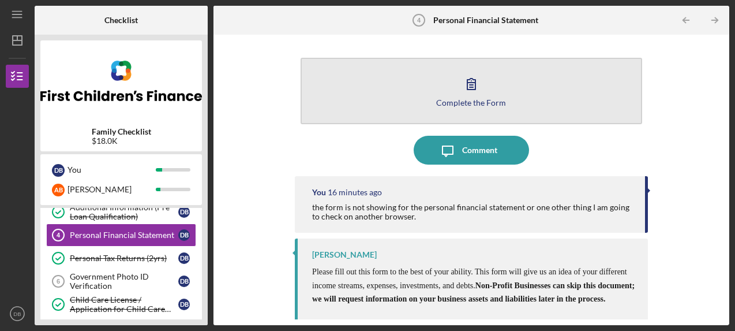
click at [491, 95] on button "Complete the Form Form" at bounding box center [472, 91] width 342 height 66
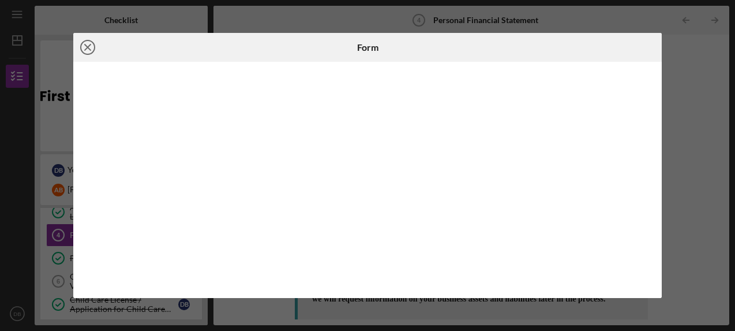
click at [91, 46] on icon "Icon/Close" at bounding box center [87, 47] width 29 height 29
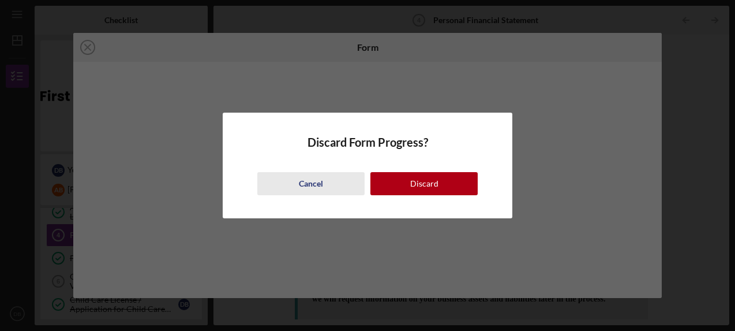
click at [302, 179] on div "Cancel" at bounding box center [311, 183] width 24 height 23
